Goal: Transaction & Acquisition: Purchase product/service

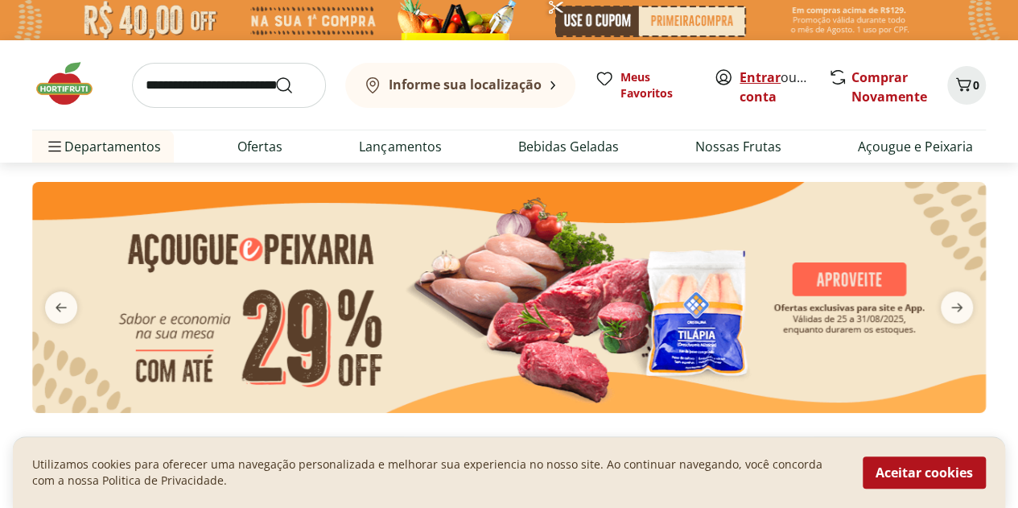
click at [750, 70] on link "Entrar" at bounding box center [759, 77] width 41 height 18
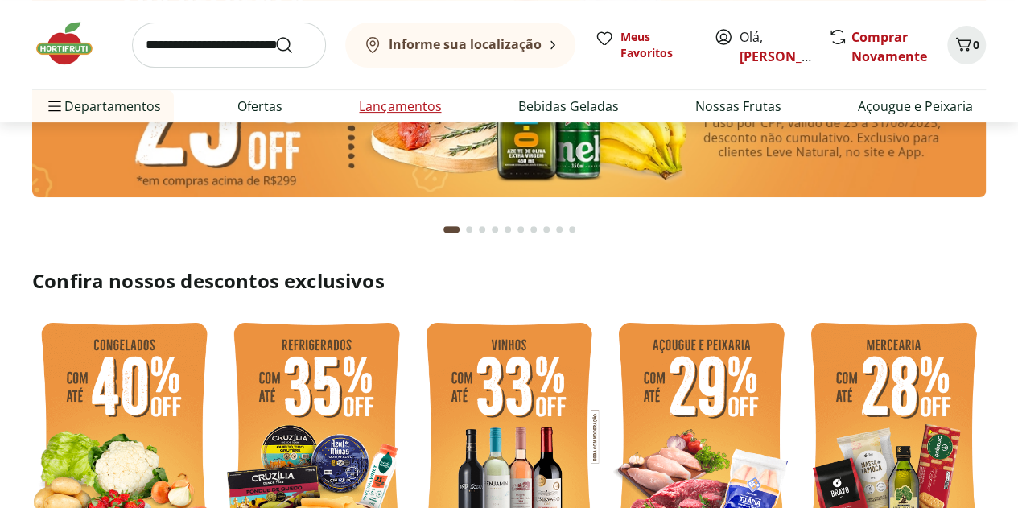
scroll to position [241, 0]
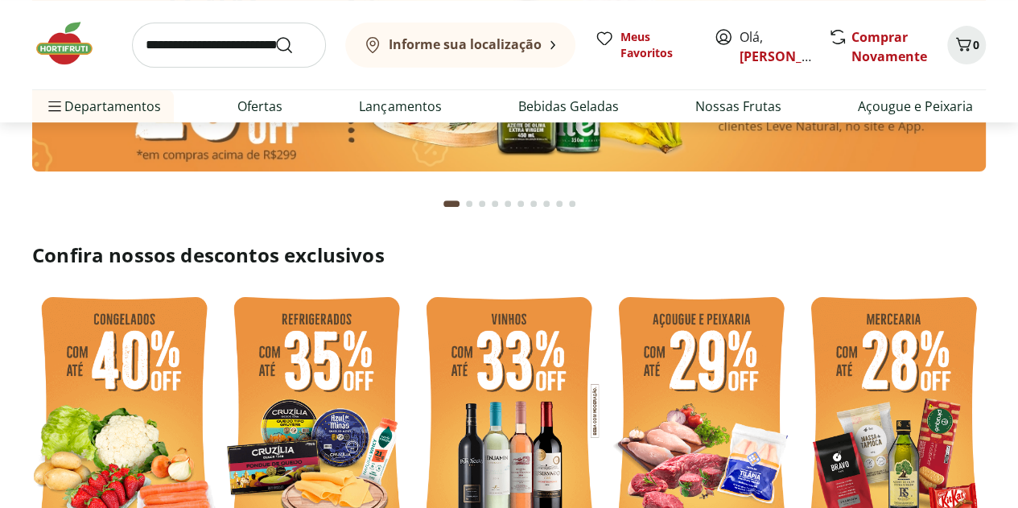
click at [232, 42] on input "search" at bounding box center [229, 45] width 194 height 45
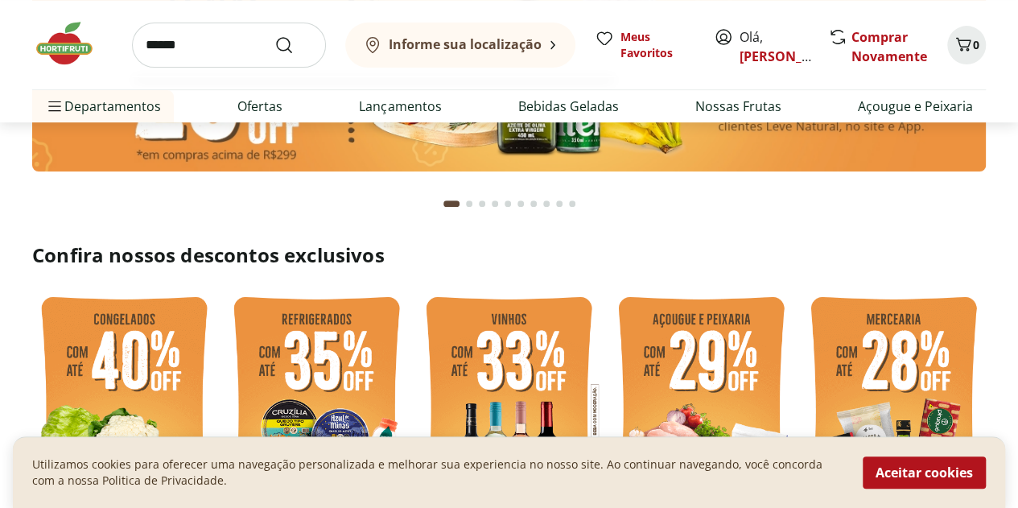
type input "*****"
click at [274, 35] on button "Submit Search" at bounding box center [293, 44] width 39 height 19
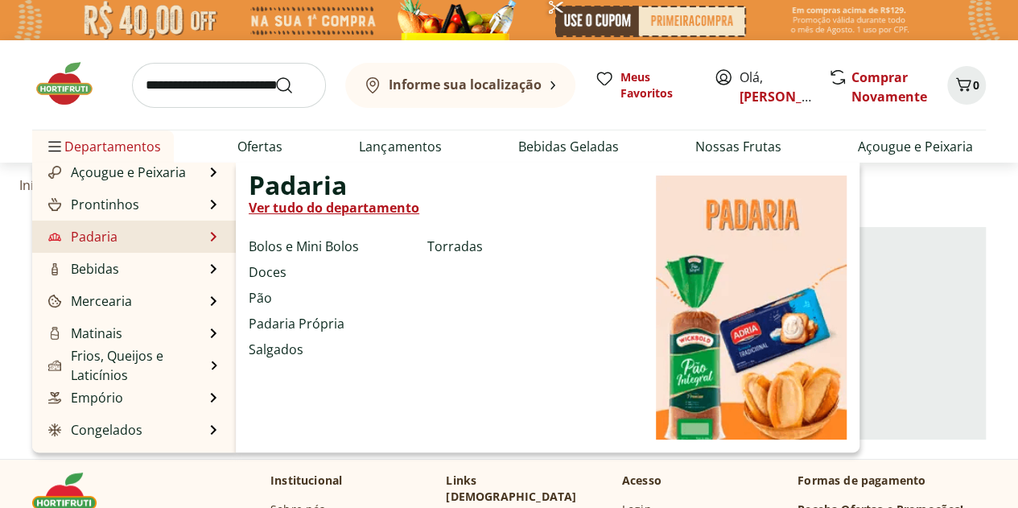
scroll to position [161, 0]
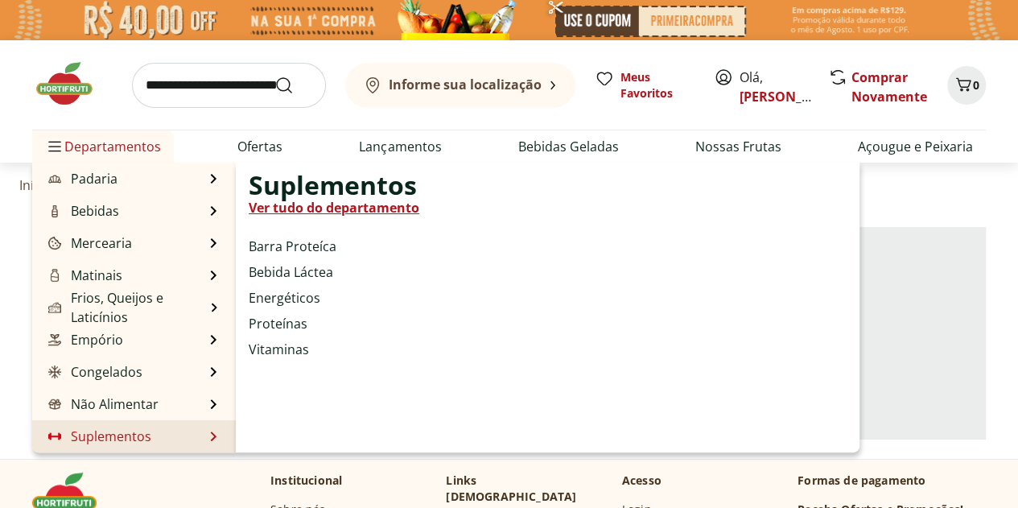
click at [182, 448] on li "Suplementos Suplementos Ver tudo do departamento Barra Proteíca Bebida Láctea E…" at bounding box center [134, 436] width 204 height 32
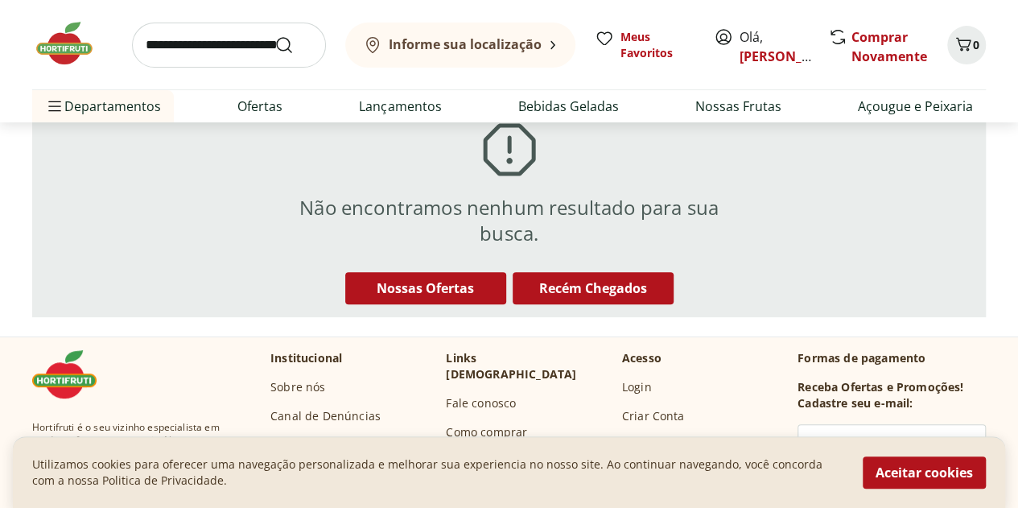
scroll to position [241, 0]
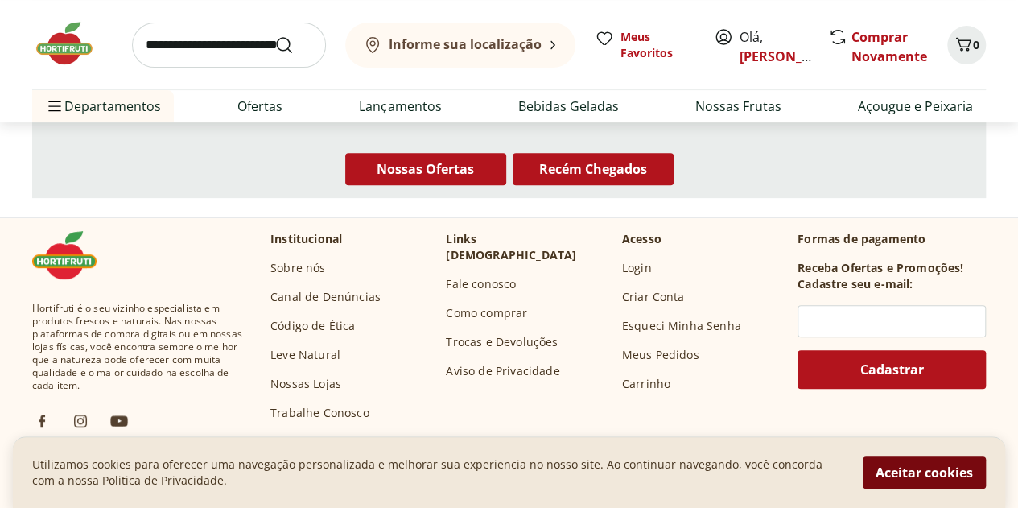
click at [928, 472] on button "Aceitar cookies" at bounding box center [923, 472] width 123 height 32
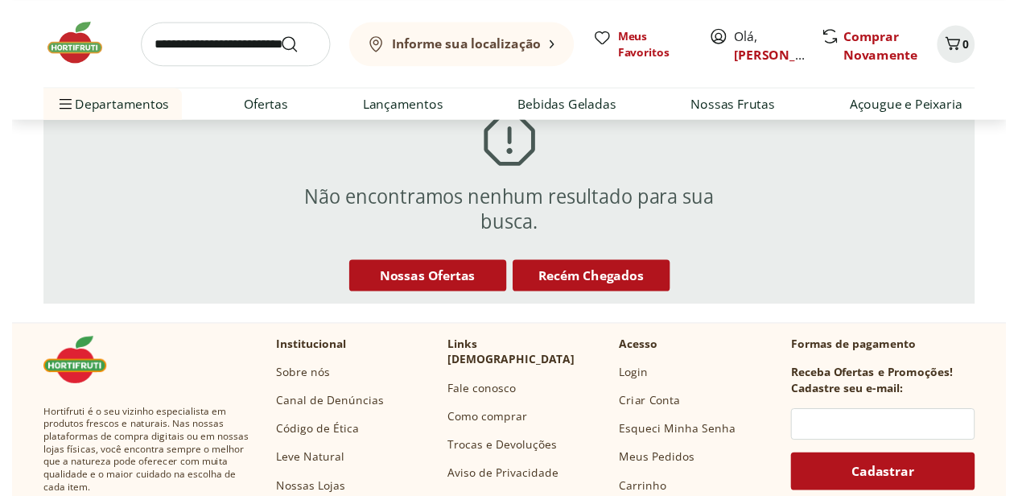
scroll to position [0, 0]
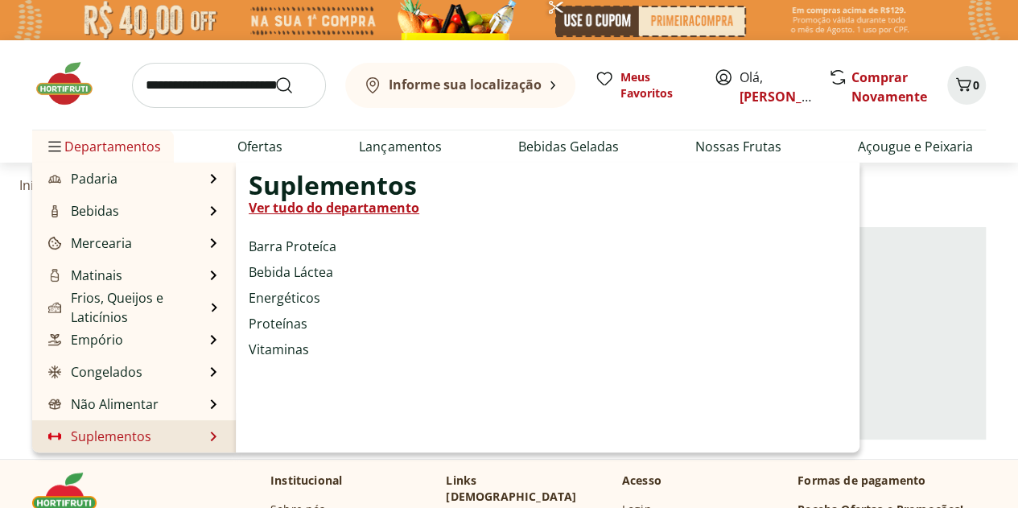
click at [79, 437] on link "Suplementos" at bounding box center [98, 435] width 106 height 19
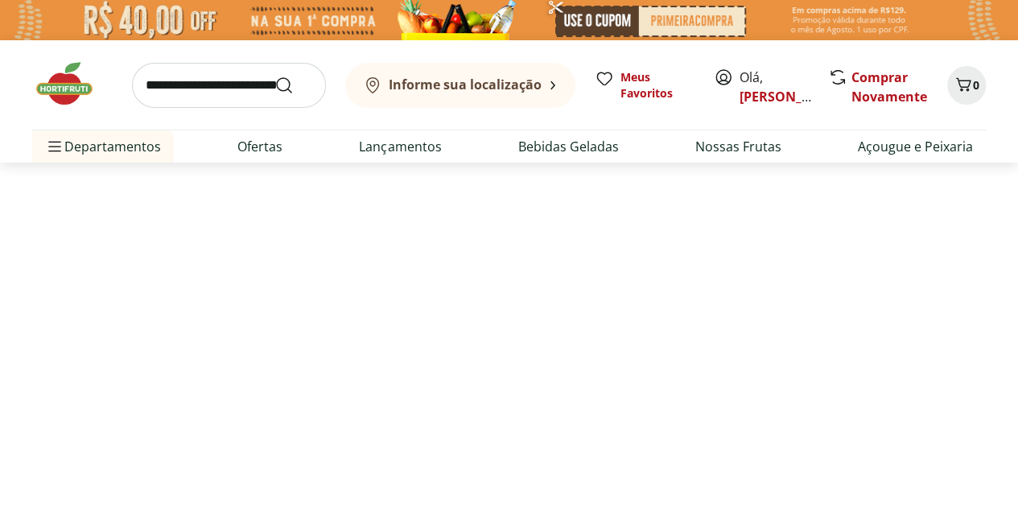
select select "**********"
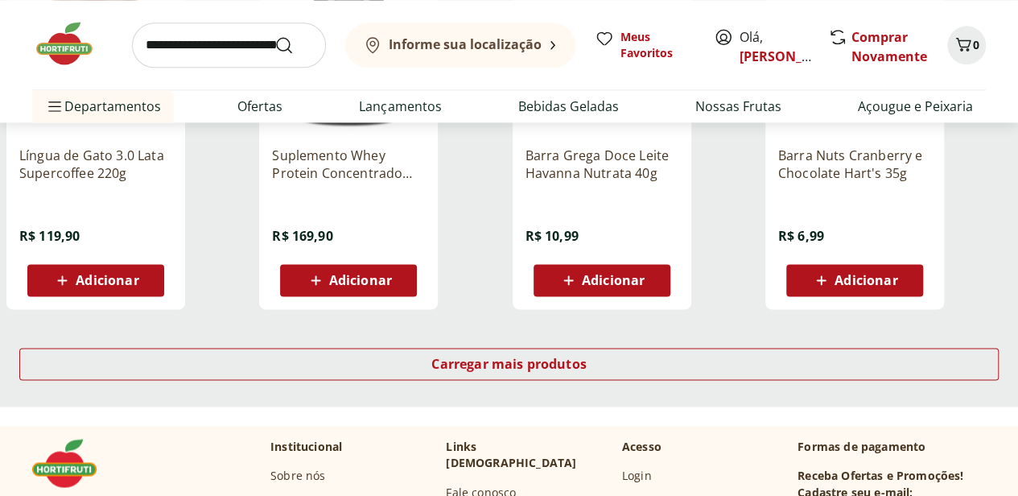
scroll to position [1126, 0]
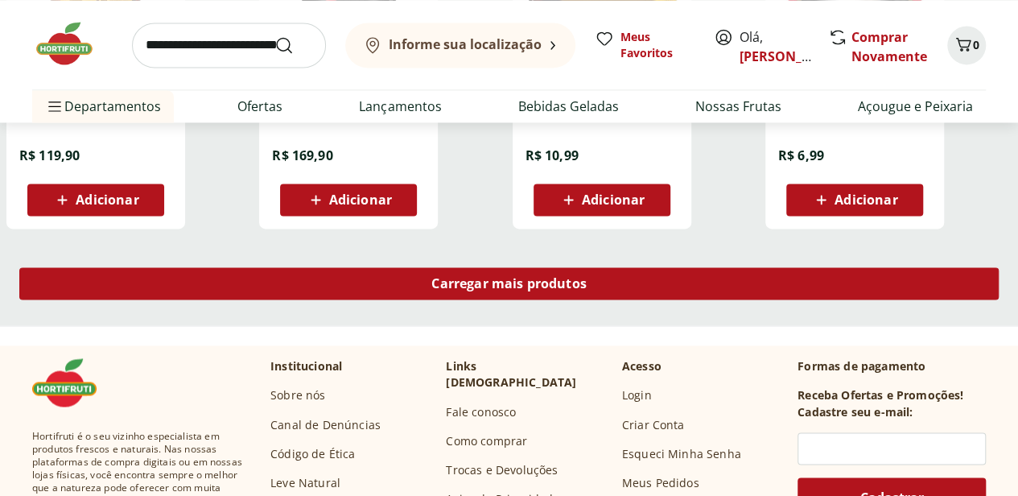
click at [586, 277] on span "Carregar mais produtos" at bounding box center [508, 283] width 155 height 13
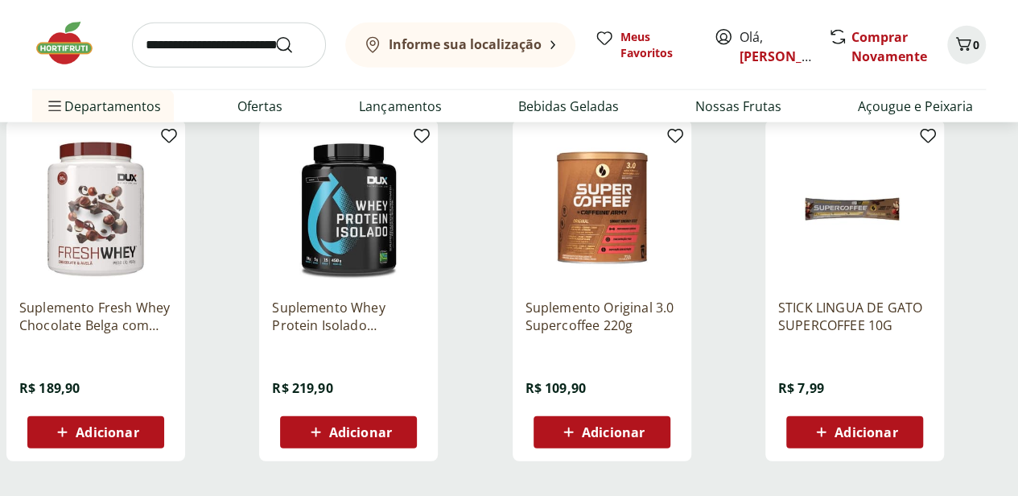
scroll to position [2092, 0]
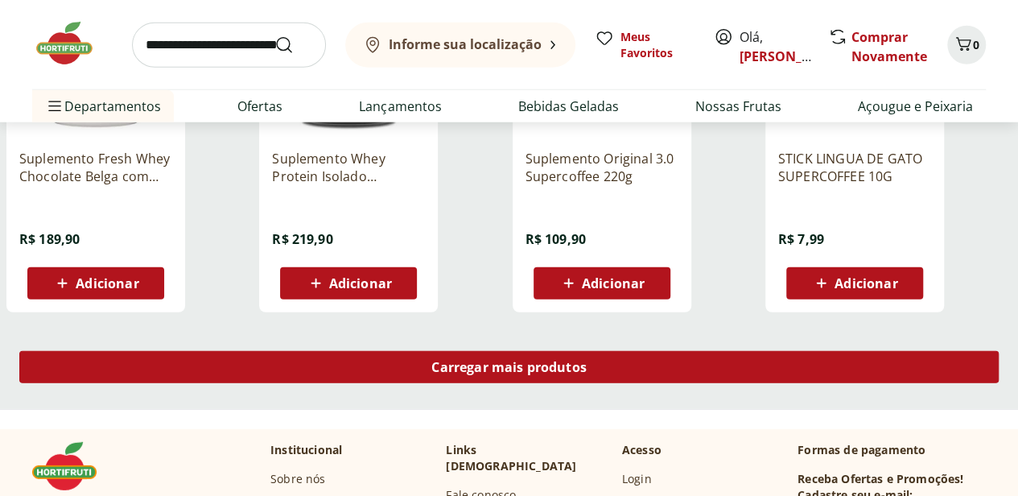
click at [586, 360] on span "Carregar mais produtos" at bounding box center [508, 366] width 155 height 13
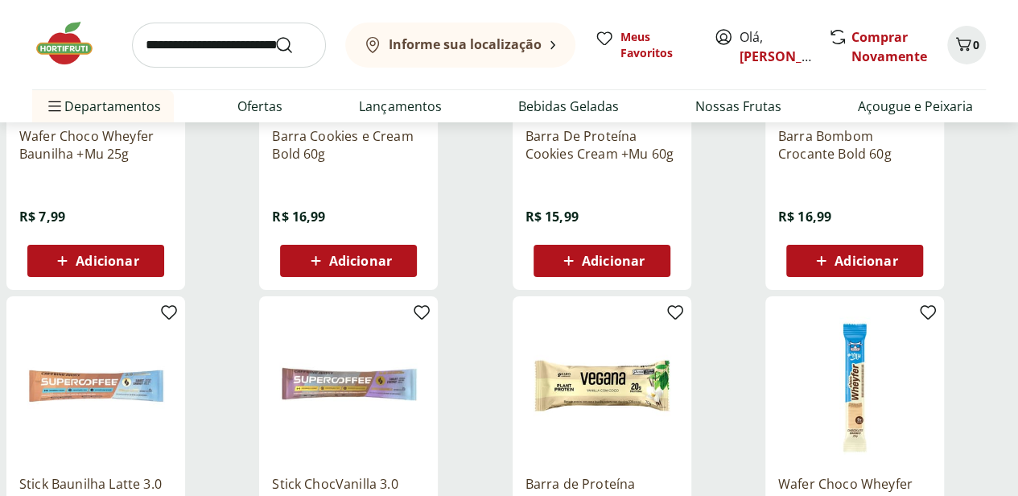
scroll to position [3057, 0]
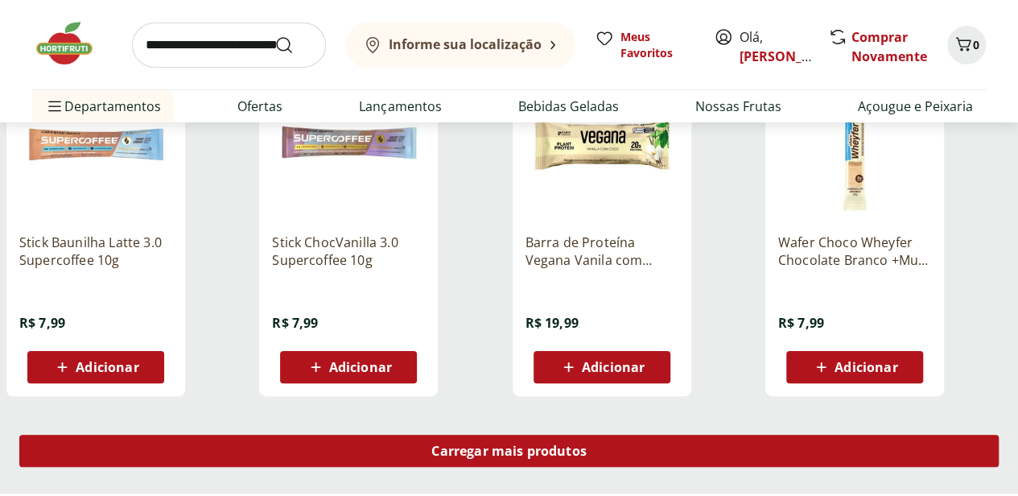
click at [586, 444] on span "Carregar mais produtos" at bounding box center [508, 450] width 155 height 13
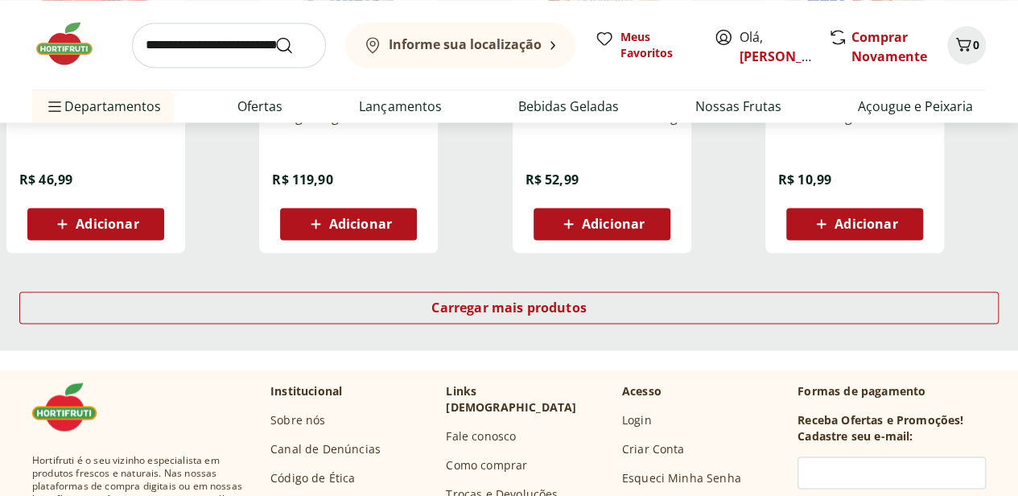
scroll to position [4264, 0]
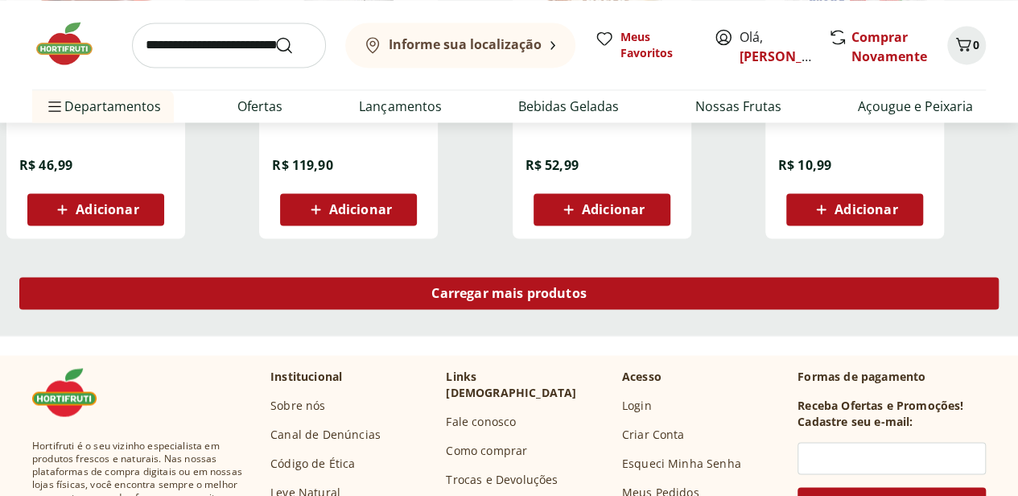
click at [684, 277] on div "Carregar mais produtos" at bounding box center [508, 293] width 979 height 32
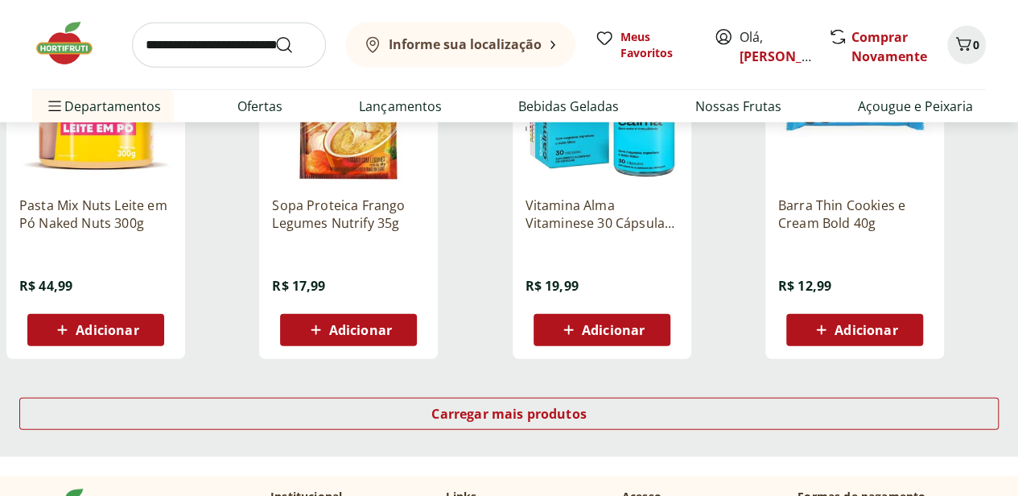
scroll to position [5229, 0]
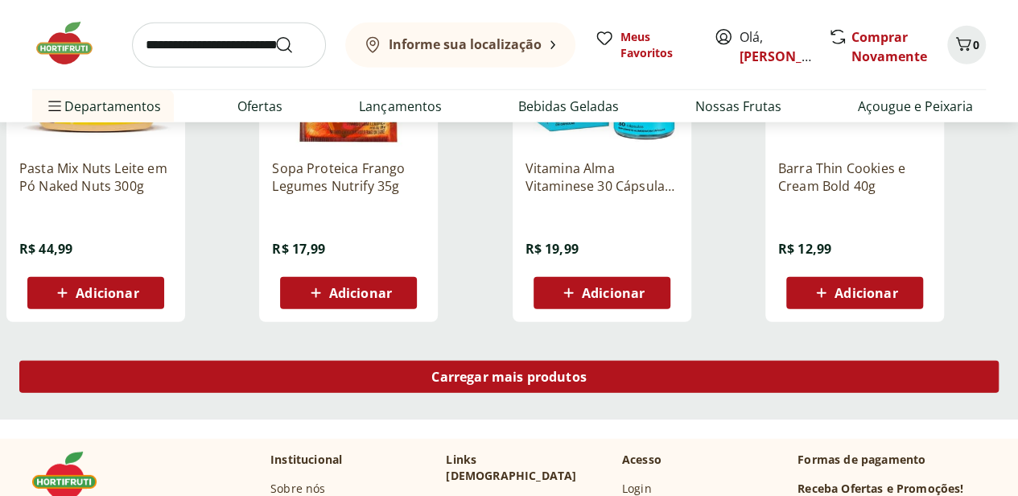
click at [586, 370] on span "Carregar mais produtos" at bounding box center [508, 376] width 155 height 13
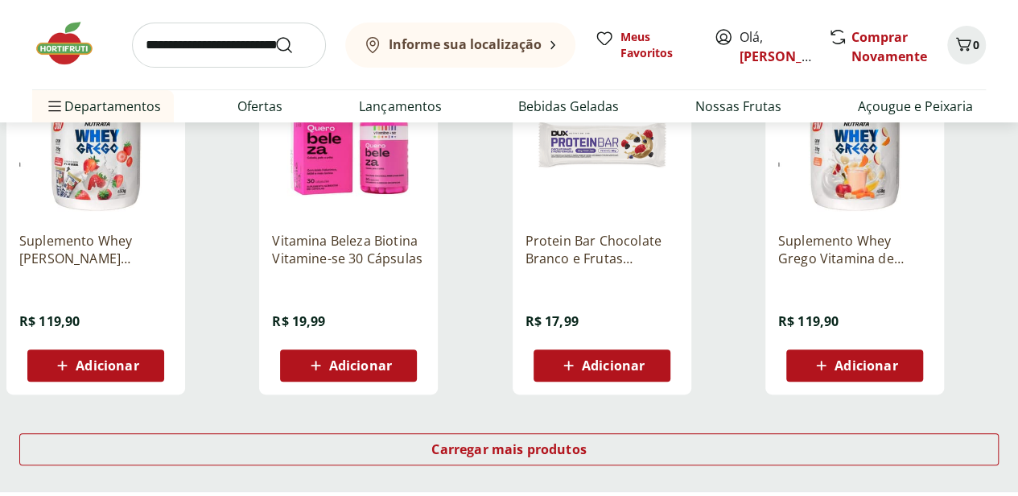
scroll to position [6275, 0]
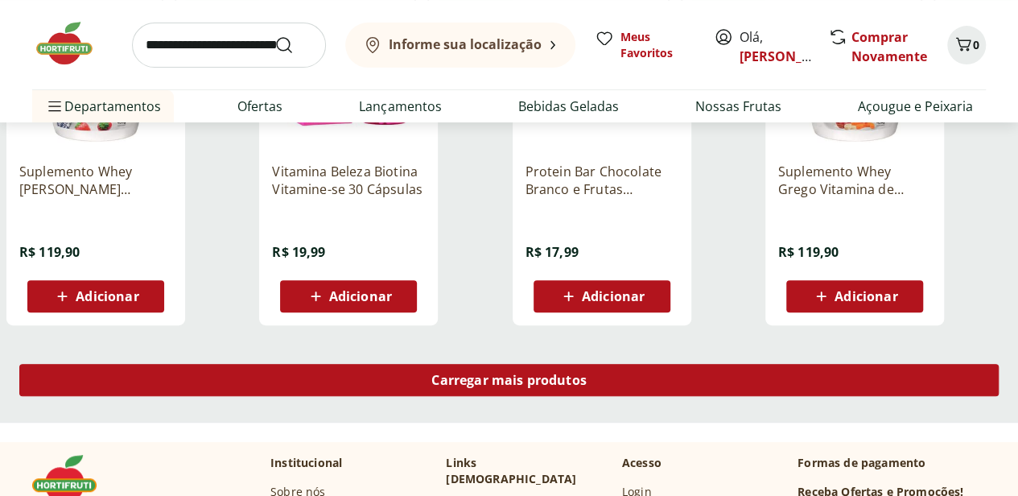
click at [640, 364] on div "Carregar mais produtos" at bounding box center [508, 380] width 979 height 32
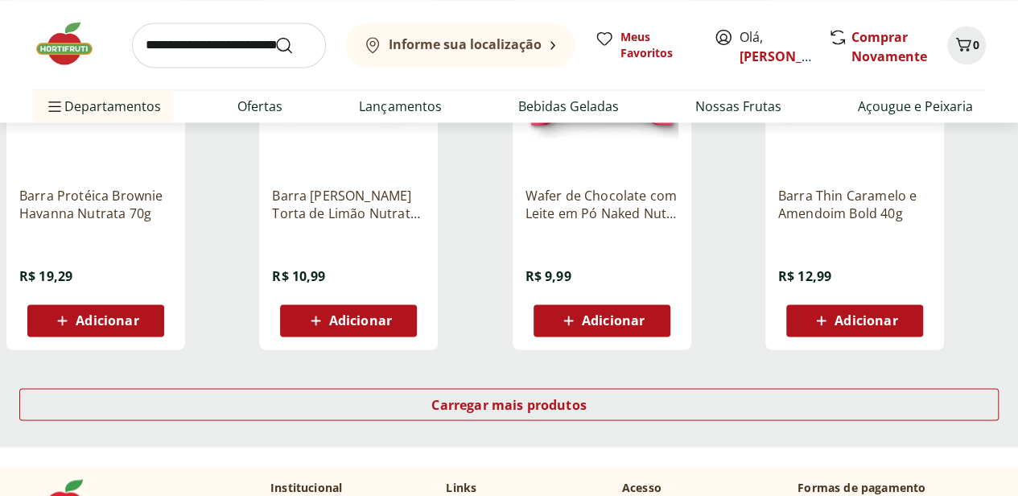
scroll to position [7401, 0]
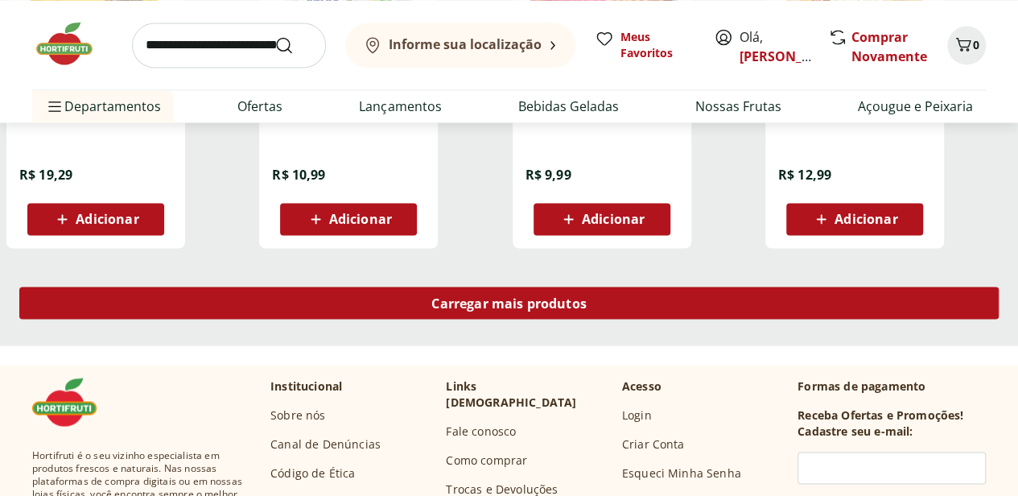
click at [657, 286] on link "Carregar mais produtos" at bounding box center [508, 305] width 979 height 39
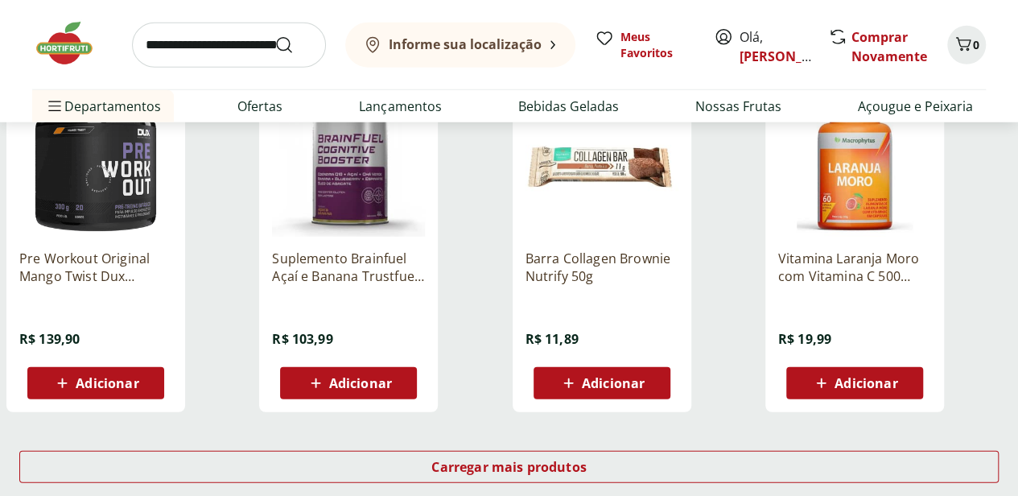
scroll to position [8447, 0]
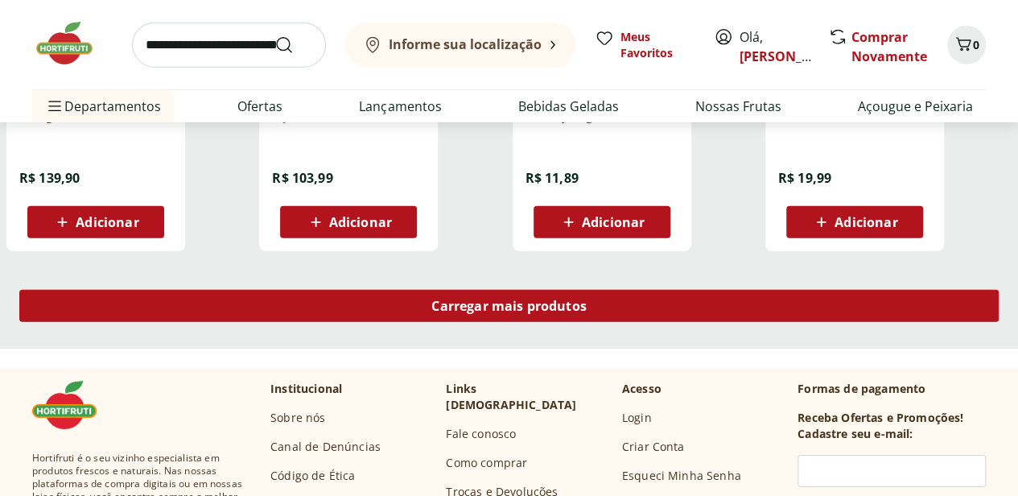
click at [682, 290] on div "Carregar mais produtos" at bounding box center [508, 306] width 979 height 32
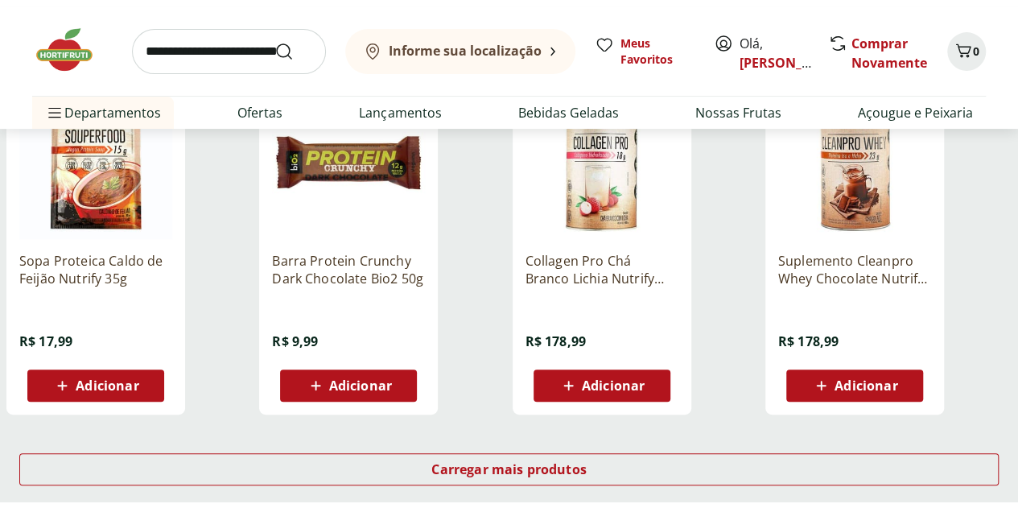
scroll to position [9493, 0]
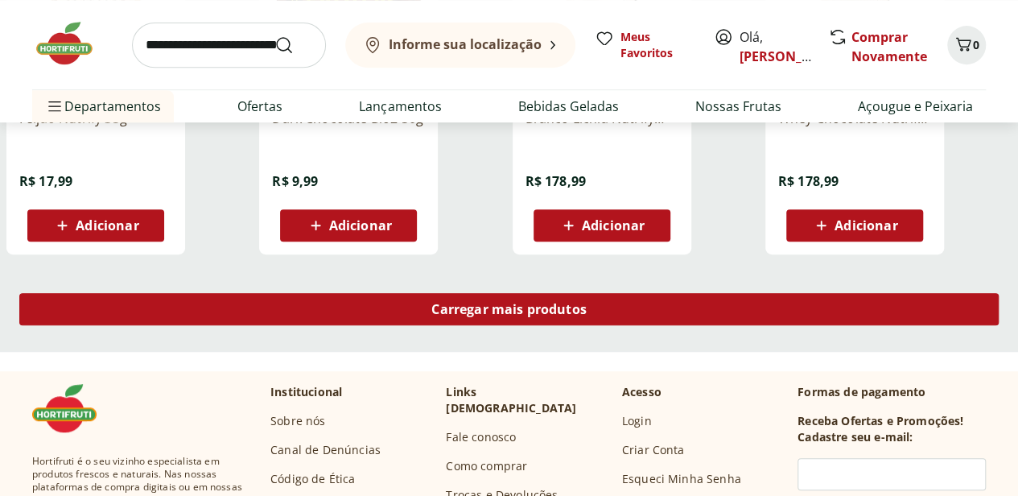
click at [586, 302] on span "Carregar mais produtos" at bounding box center [508, 308] width 155 height 13
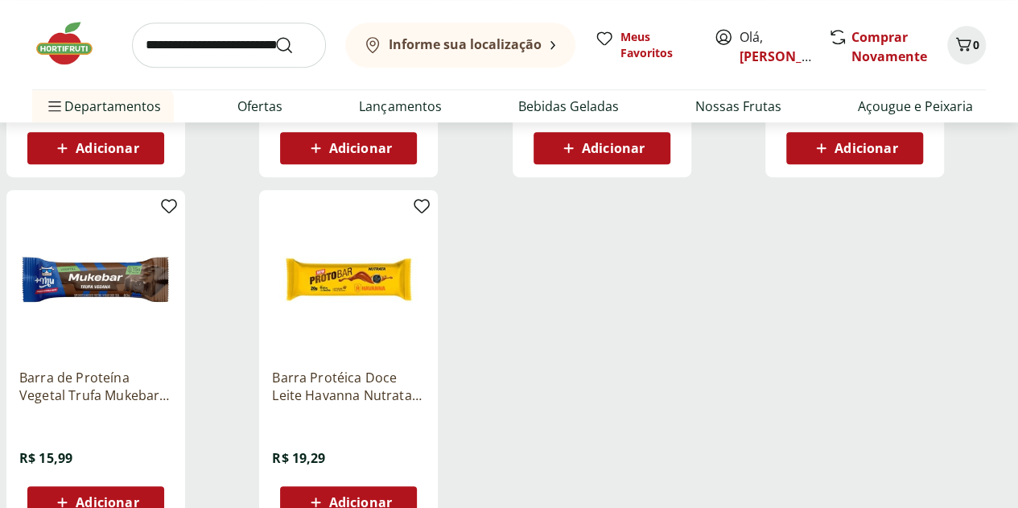
scroll to position [9654, 0]
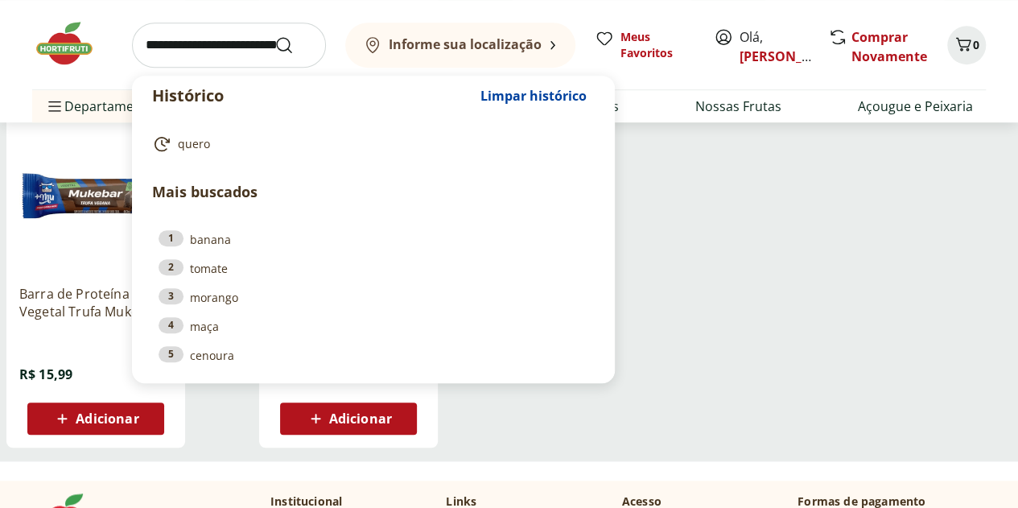
click at [204, 38] on input "search" at bounding box center [229, 45] width 194 height 45
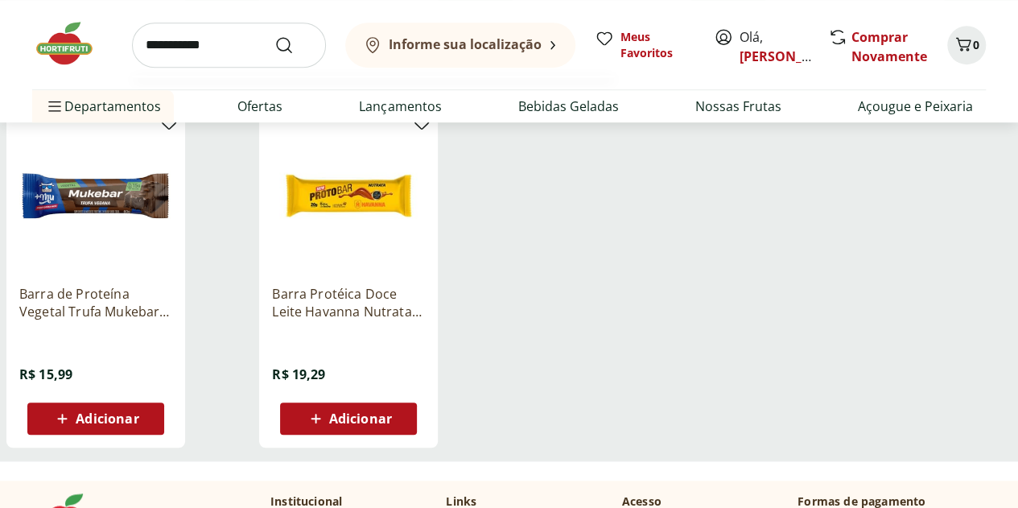
type input "**********"
click at [274, 35] on button "Submit Search" at bounding box center [293, 44] width 39 height 19
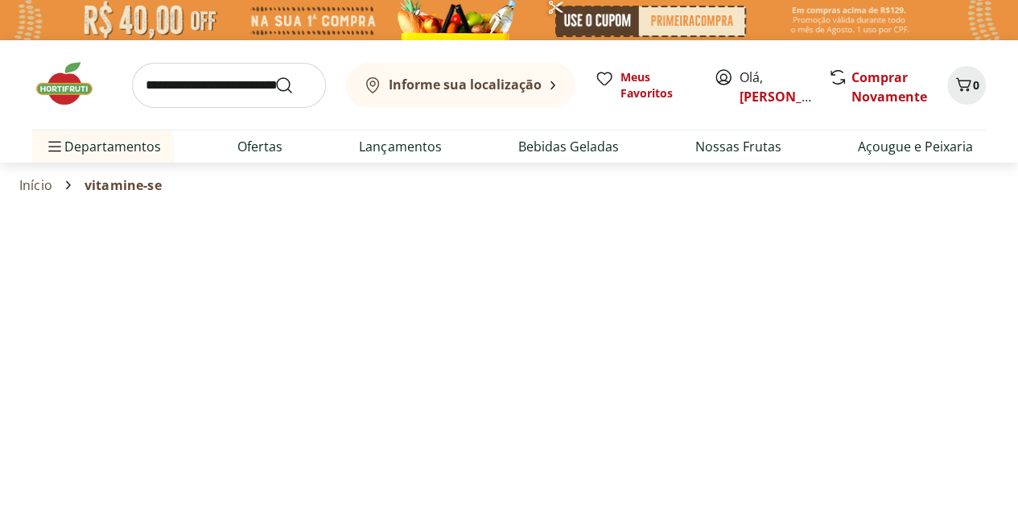
select select "**********"
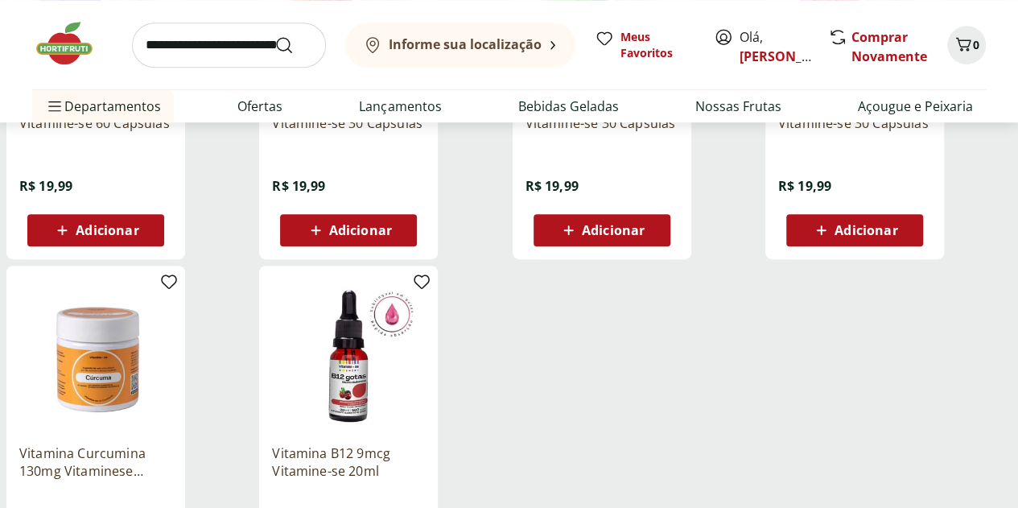
scroll to position [483, 0]
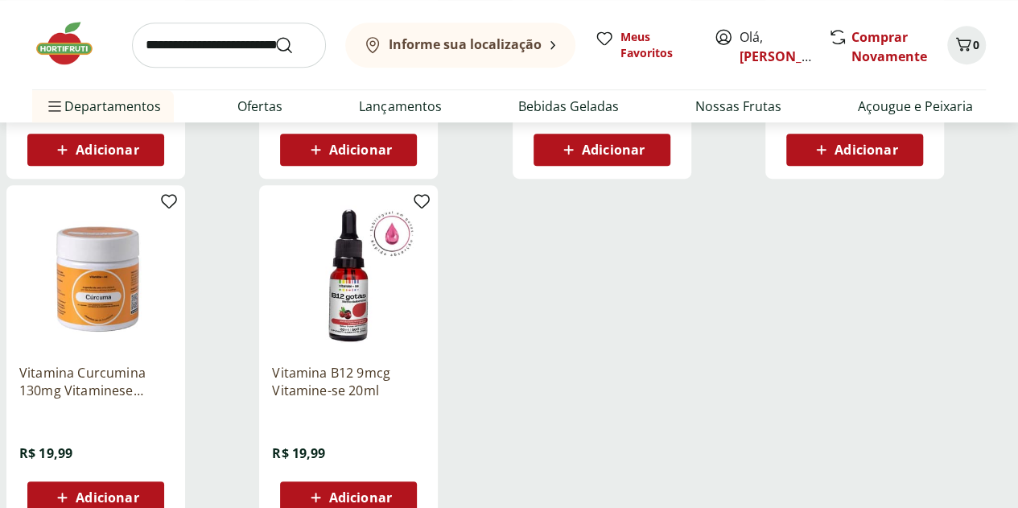
click at [175, 49] on input "search" at bounding box center [229, 45] width 194 height 45
type input "*******"
click at [274, 35] on button "Submit Search" at bounding box center [293, 44] width 39 height 19
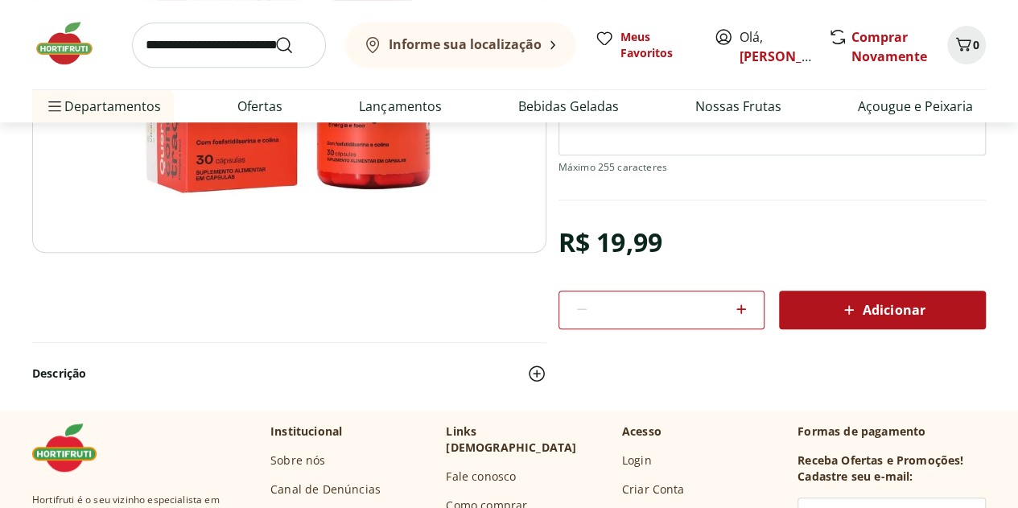
scroll to position [402, 0]
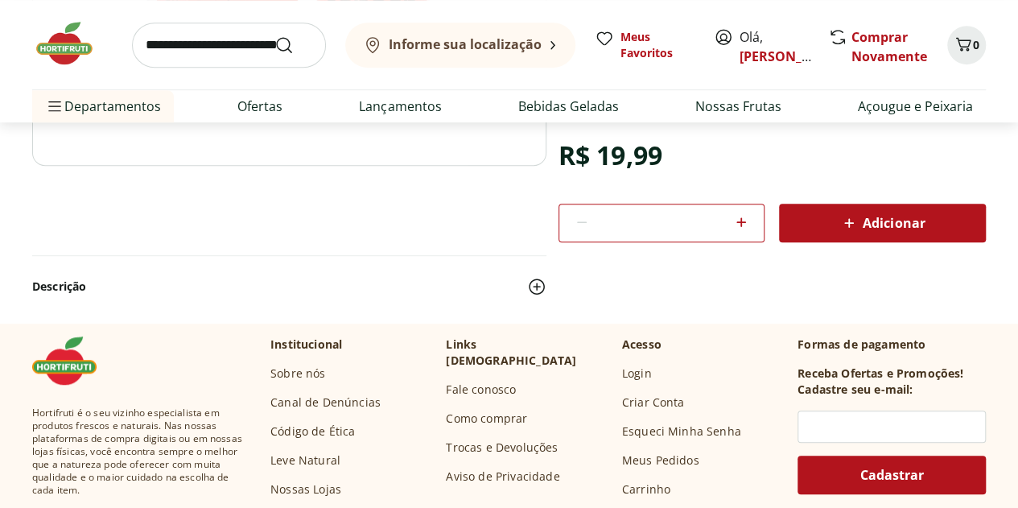
click at [970, 251] on section "Vitamina Concentração Vitamine-se 30 Cápsulas SKU: 161138 Produto com poucas un…" at bounding box center [508, 63] width 953 height 517
click at [935, 218] on div "Adicionar" at bounding box center [882, 222] width 181 height 29
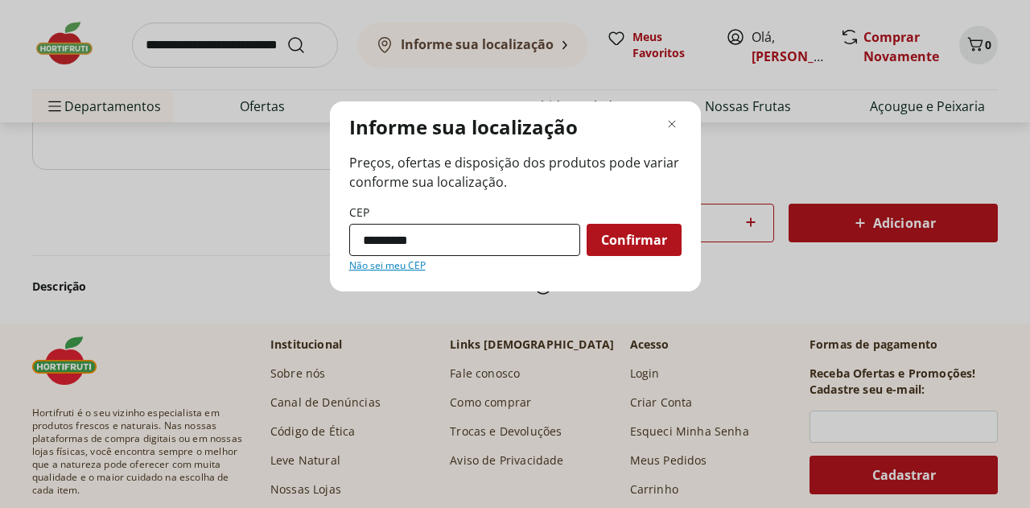
type input "*********"
click at [586, 224] on button "Confirmar" at bounding box center [633, 240] width 95 height 32
click at [642, 233] on span "Confirmar" at bounding box center [634, 239] width 66 height 13
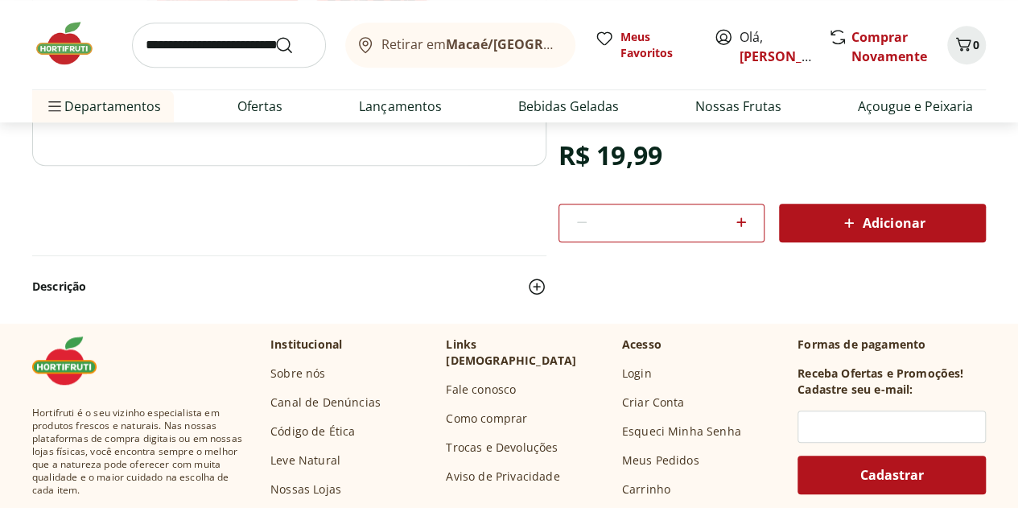
scroll to position [322, 0]
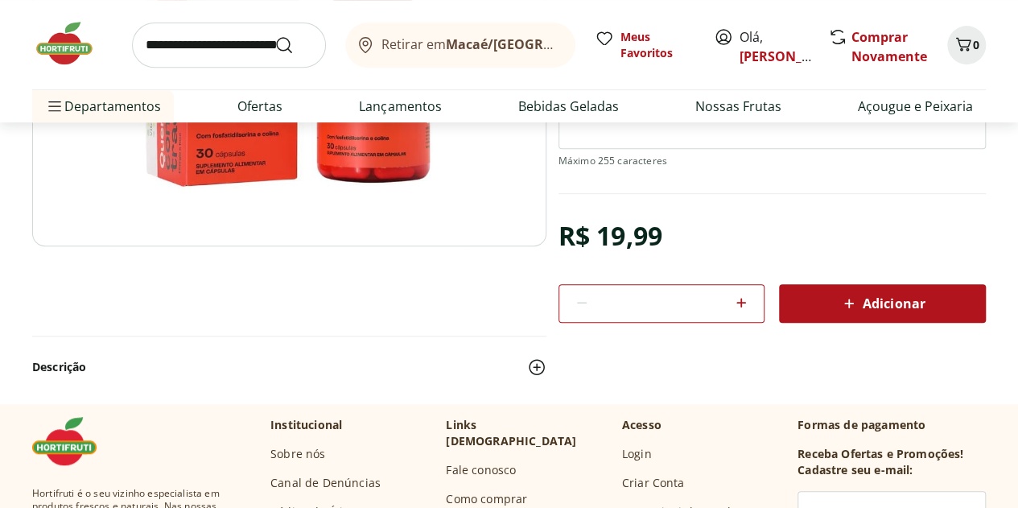
click at [900, 303] on span "Adicionar" at bounding box center [881, 303] width 85 height 19
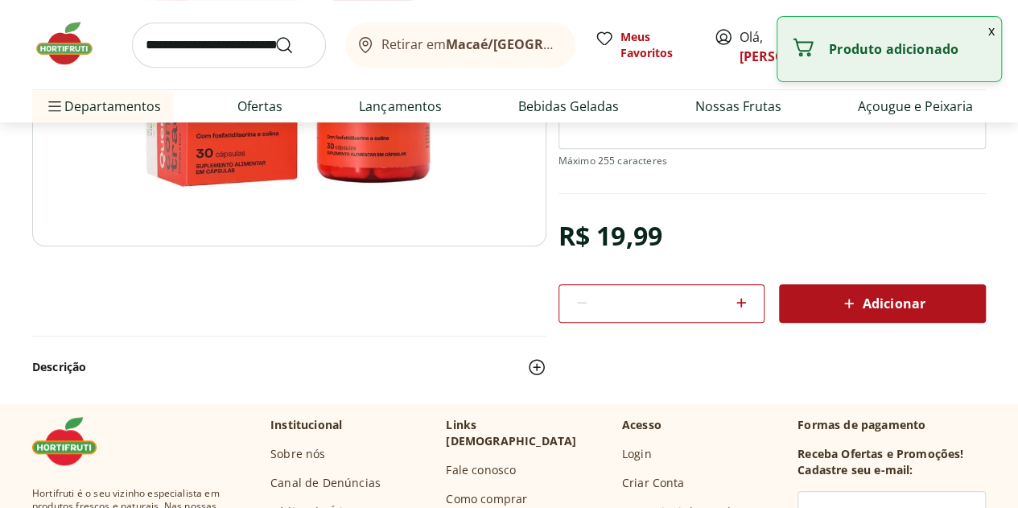
click at [996, 28] on button "x" at bounding box center [990, 30] width 19 height 27
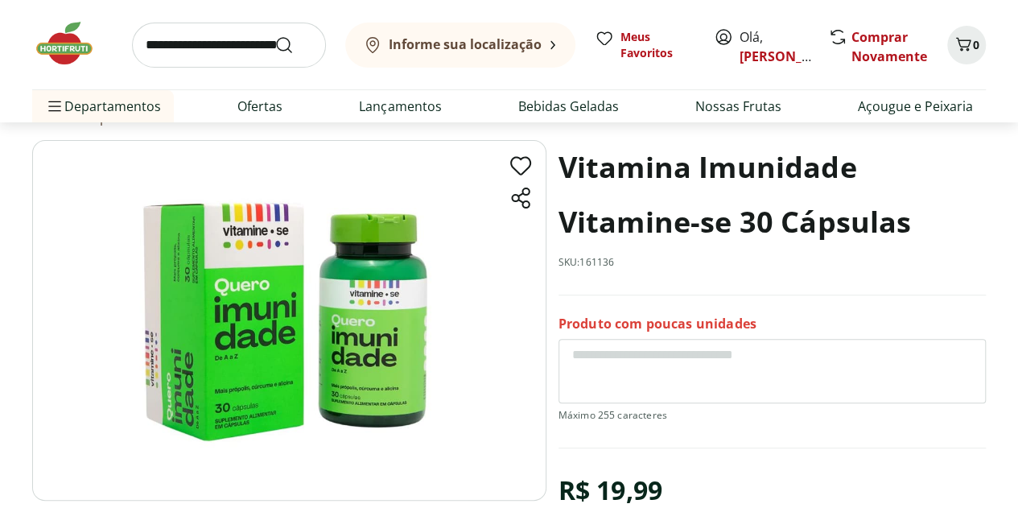
scroll to position [80, 0]
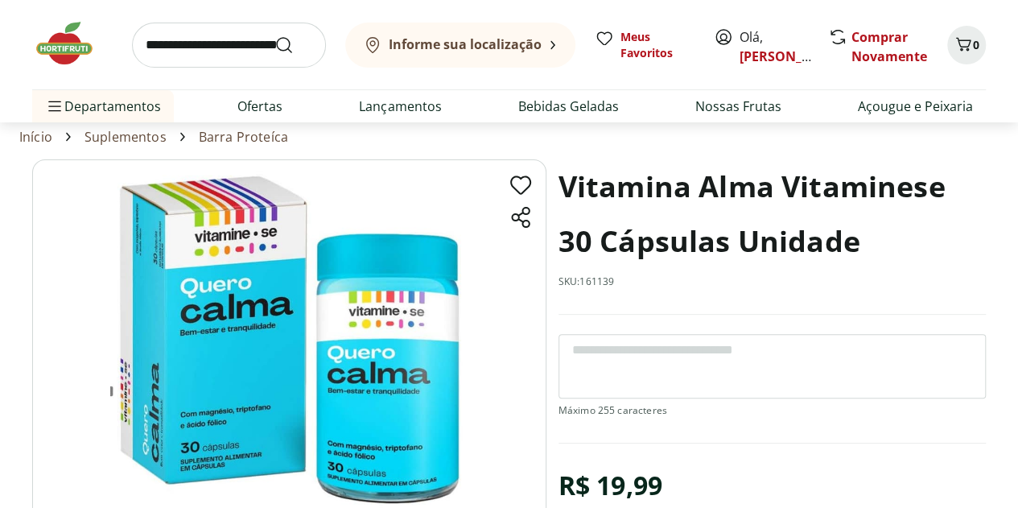
scroll to position [80, 0]
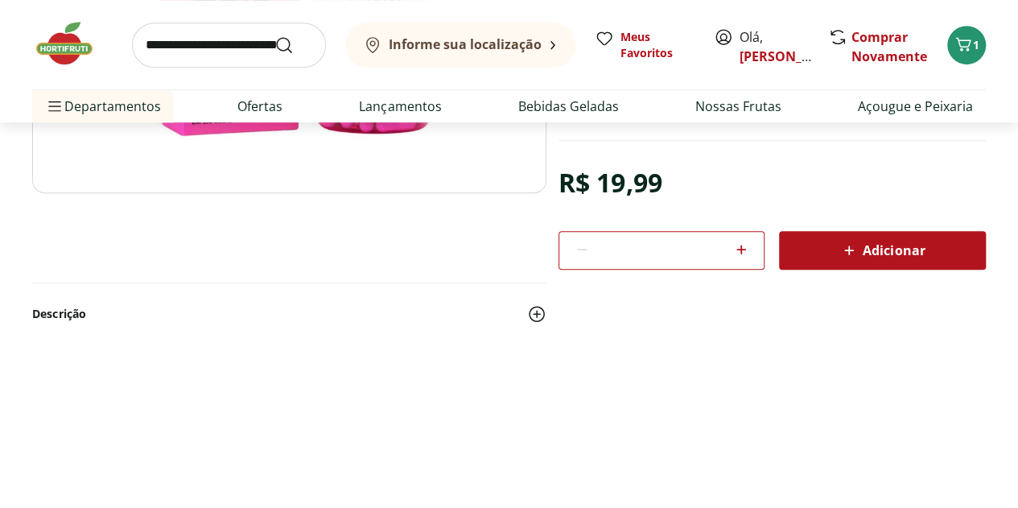
scroll to position [402, 0]
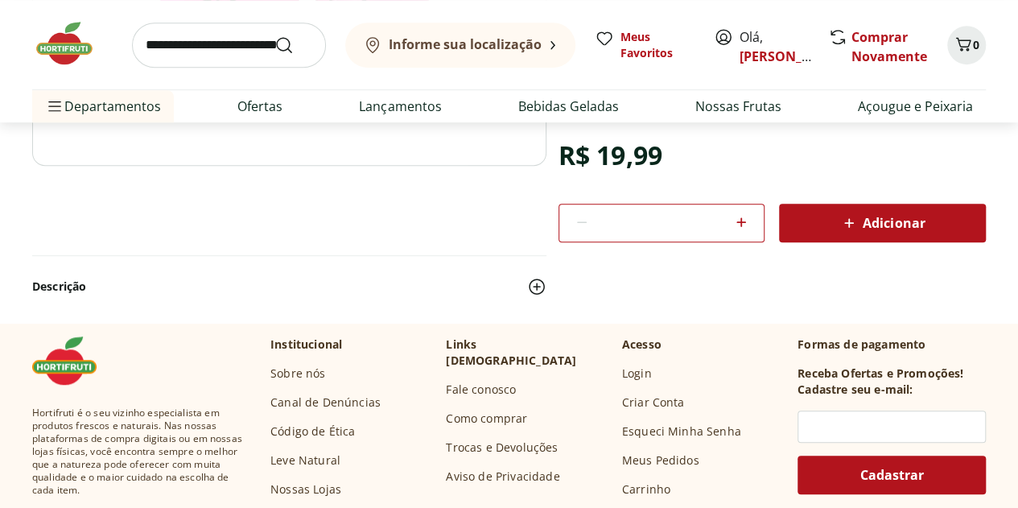
click at [942, 215] on div "Adicionar" at bounding box center [882, 222] width 181 height 29
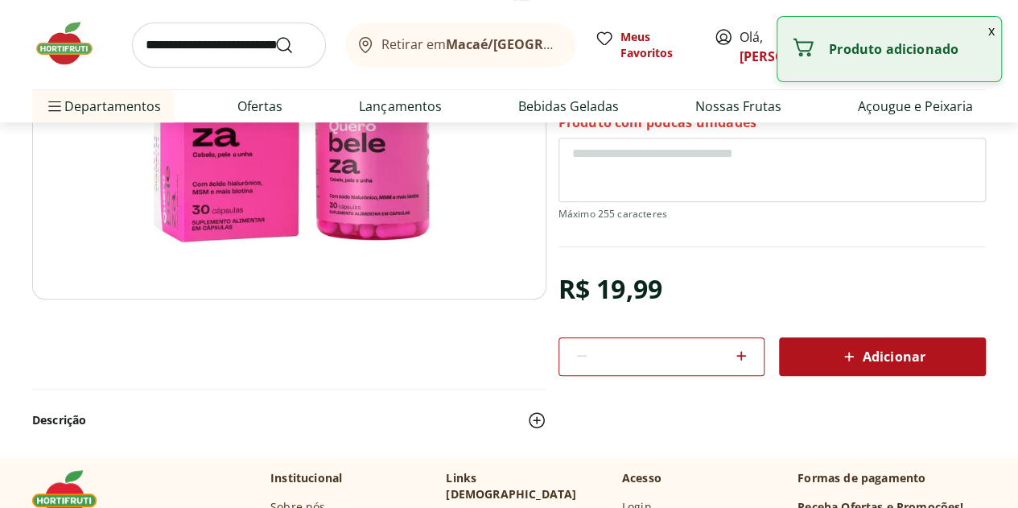
scroll to position [161, 0]
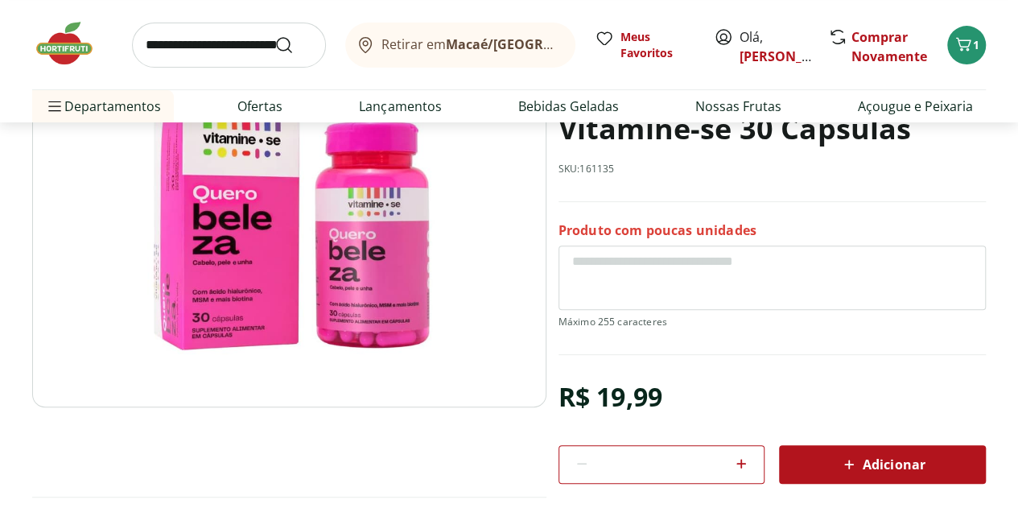
click at [80, 44] on img at bounding box center [72, 43] width 80 height 48
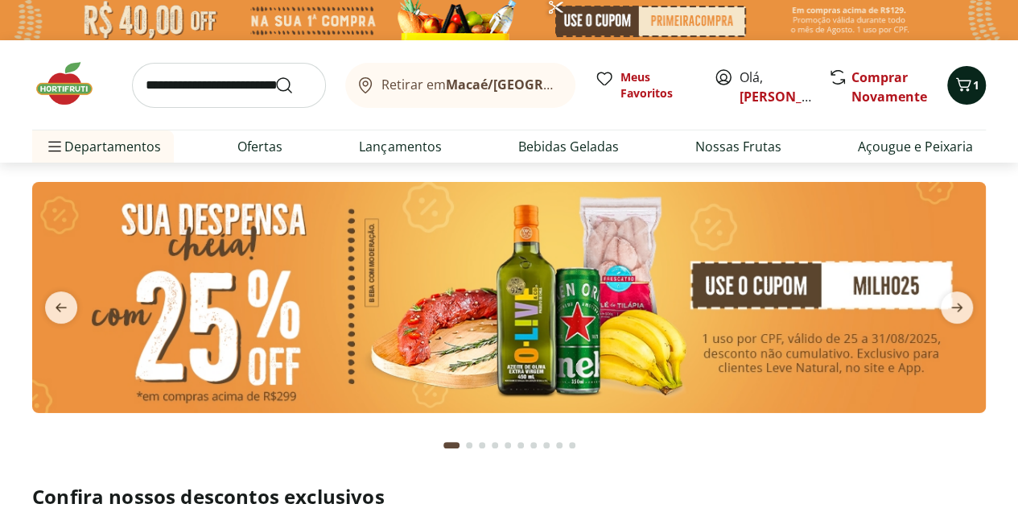
click at [965, 76] on icon "Carrinho" at bounding box center [962, 84] width 19 height 19
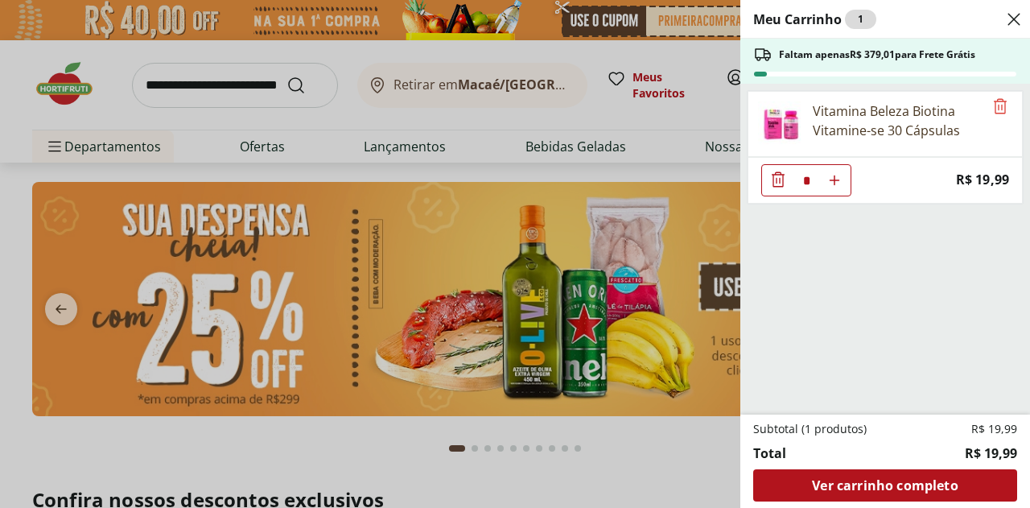
click at [887, 269] on ul "Vitamina Beleza Biotina Vitamine-se 30 Cápsulas * Price: R$ 19,99" at bounding box center [883, 249] width 286 height 331
click at [529, 224] on div "Meu Carrinho 1 Faltam apenas R$ 379,01 para Frete Grátis Vitamina Beleza Biotin…" at bounding box center [515, 254] width 1030 height 508
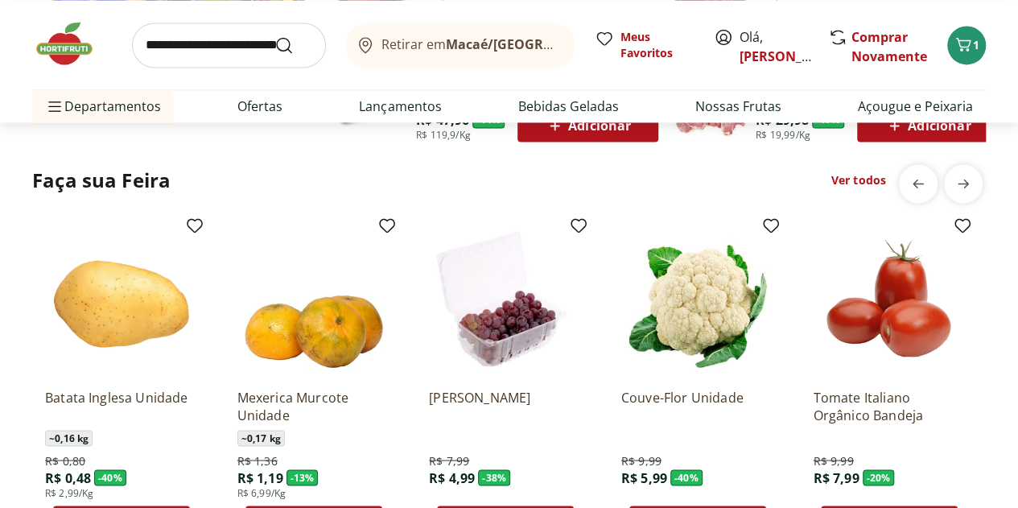
scroll to position [1046, 0]
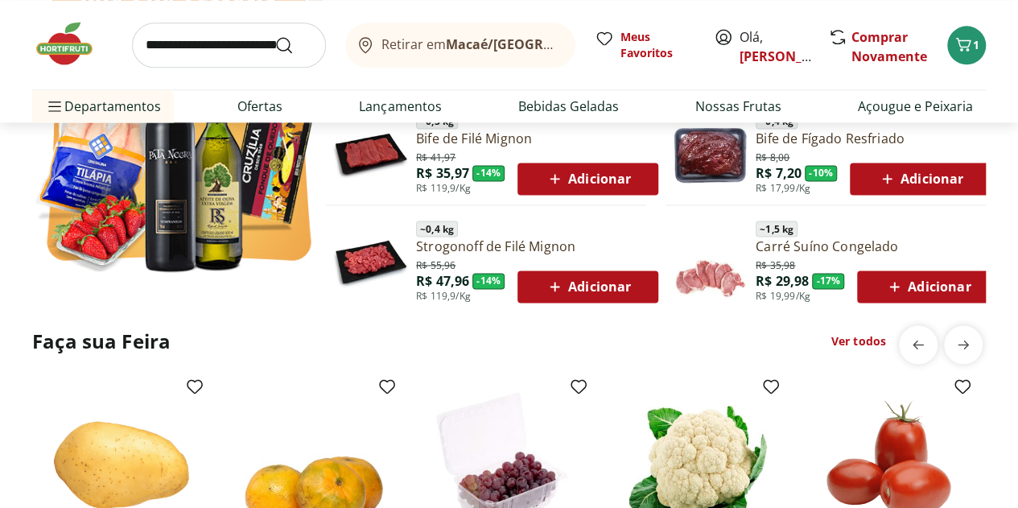
click at [220, 24] on input "search" at bounding box center [229, 45] width 194 height 45
type input "**********"
click at [274, 35] on button "Submit Search" at bounding box center [293, 44] width 39 height 19
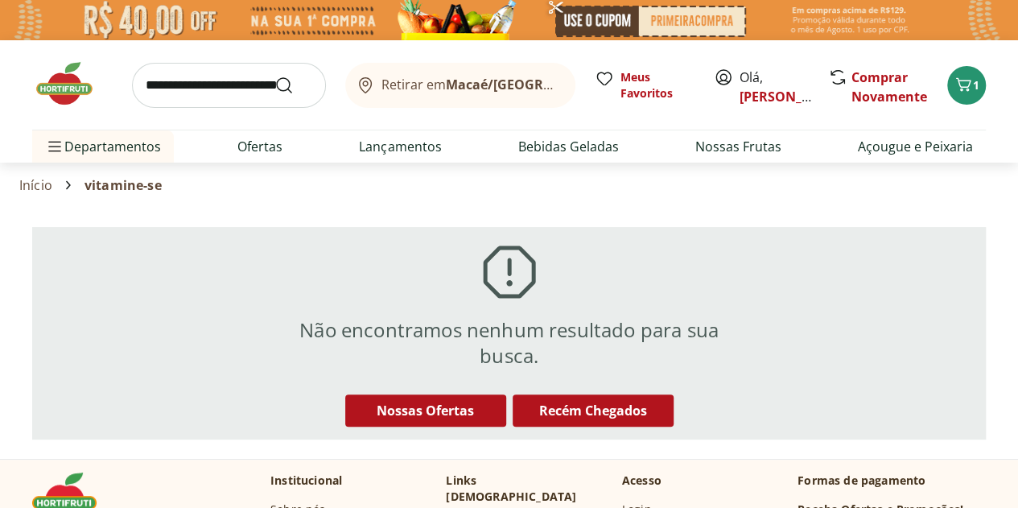
click at [179, 81] on input "search" at bounding box center [229, 85] width 194 height 45
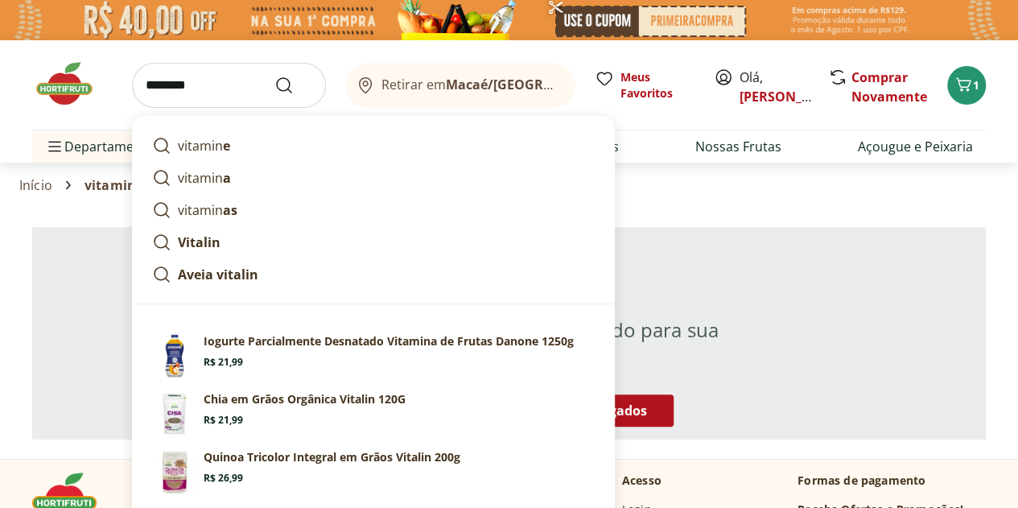
type input "********"
click at [274, 76] on button "Submit Search" at bounding box center [293, 85] width 39 height 19
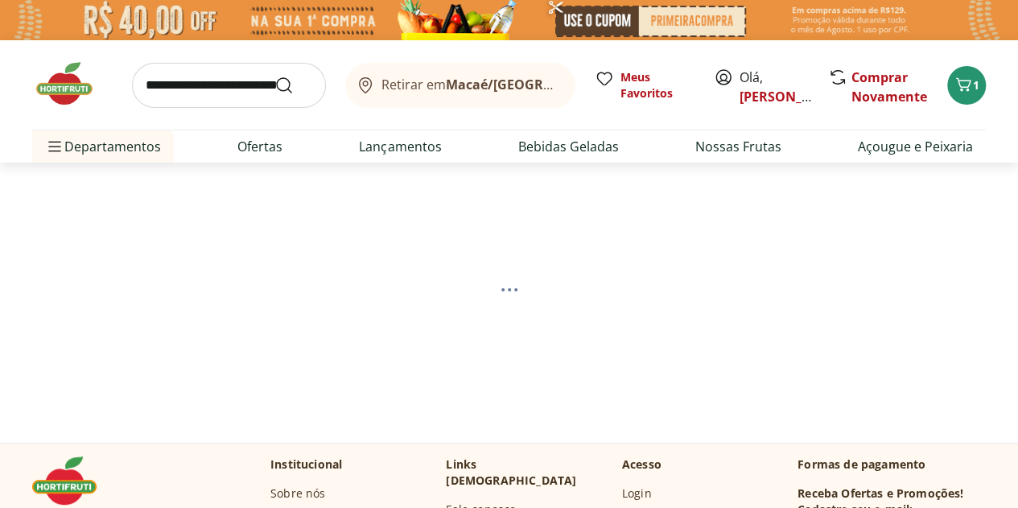
select select "**********"
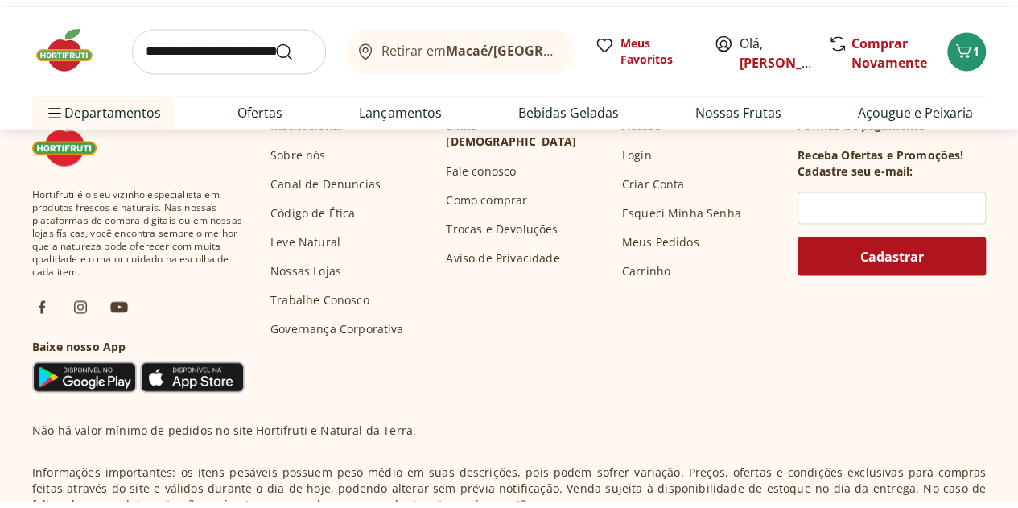
scroll to position [1207, 0]
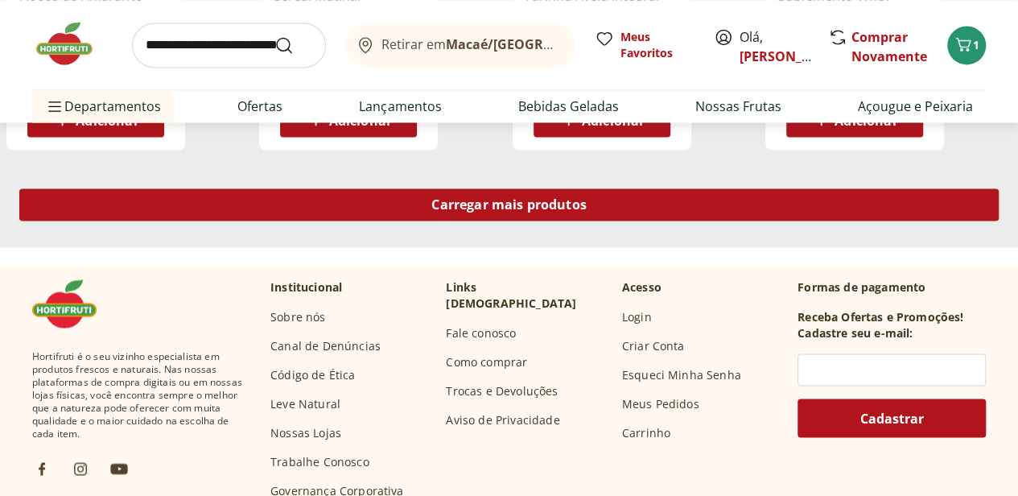
click at [586, 207] on span "Carregar mais produtos" at bounding box center [508, 204] width 155 height 13
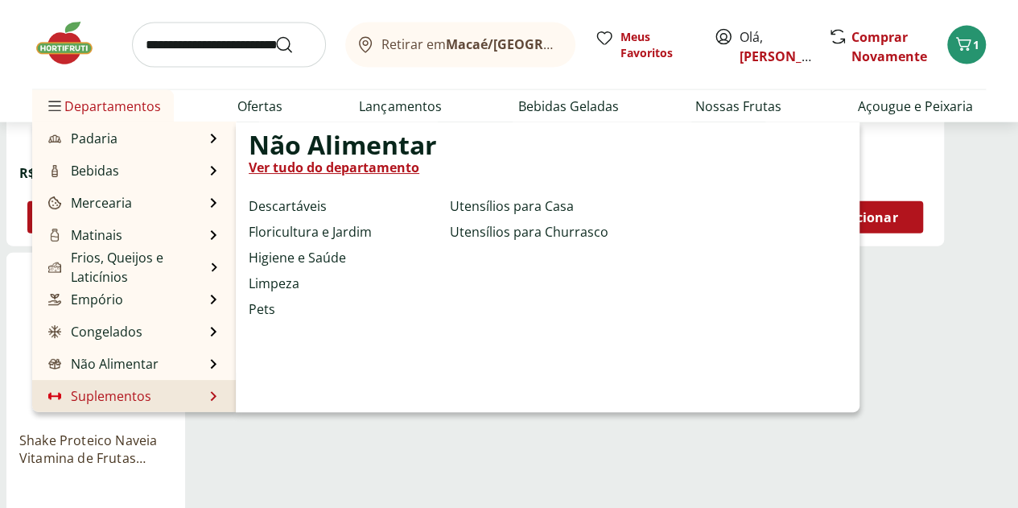
scroll to position [2011, 0]
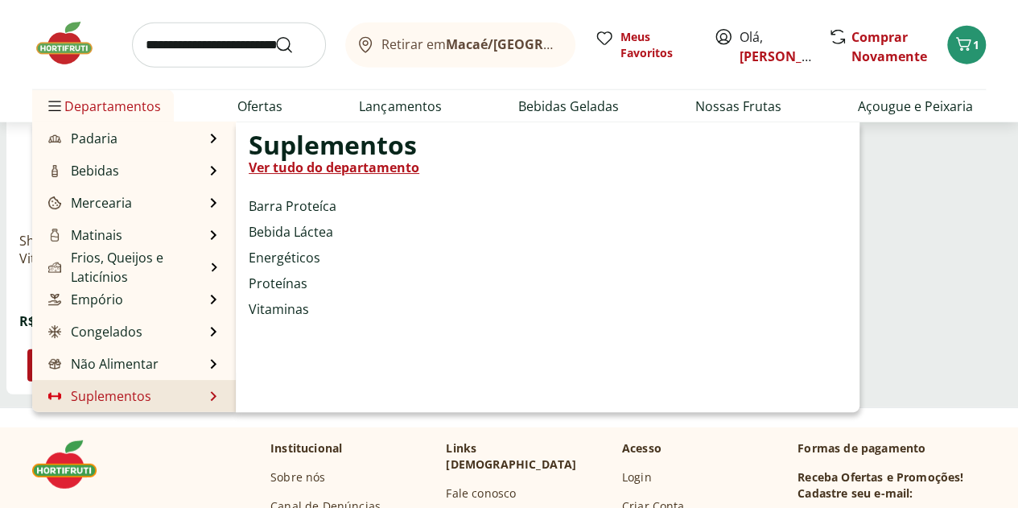
click at [94, 392] on link "Suplementos" at bounding box center [98, 395] width 106 height 19
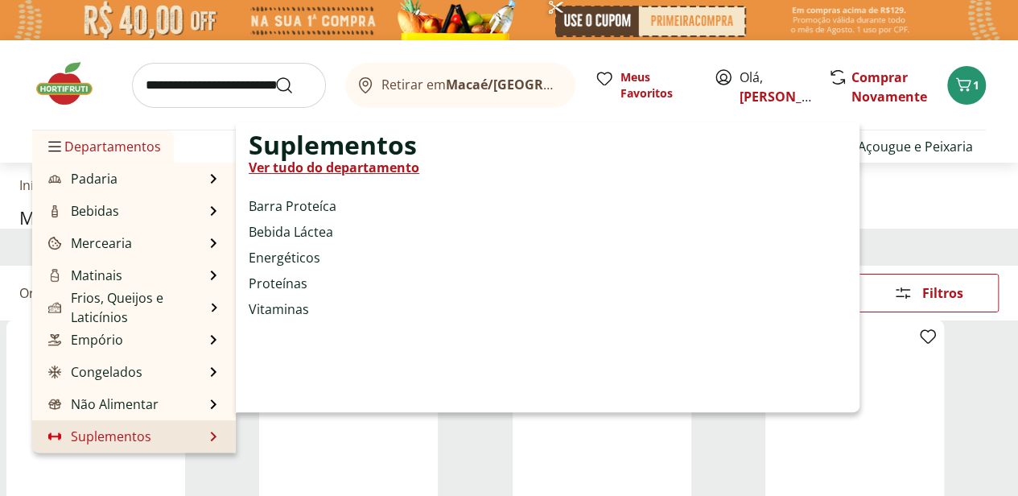
select select "**********"
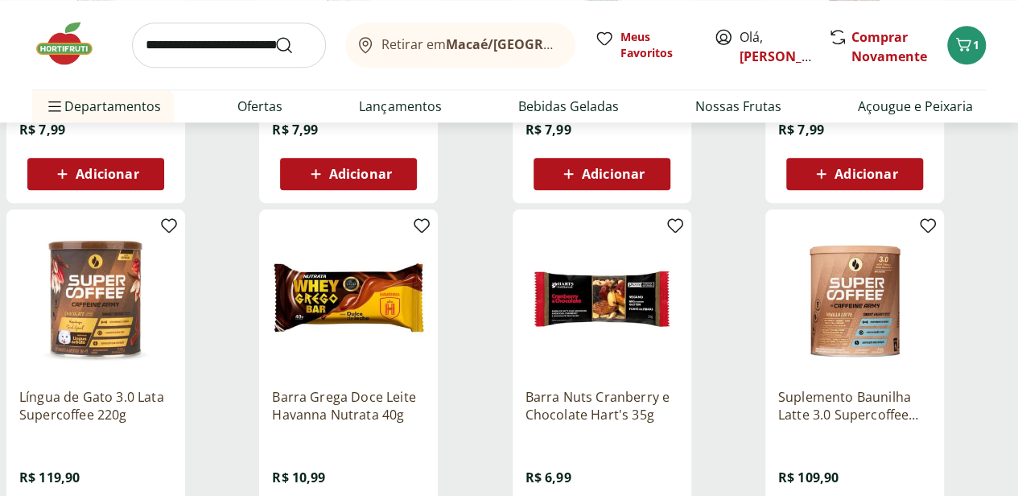
scroll to position [1046, 0]
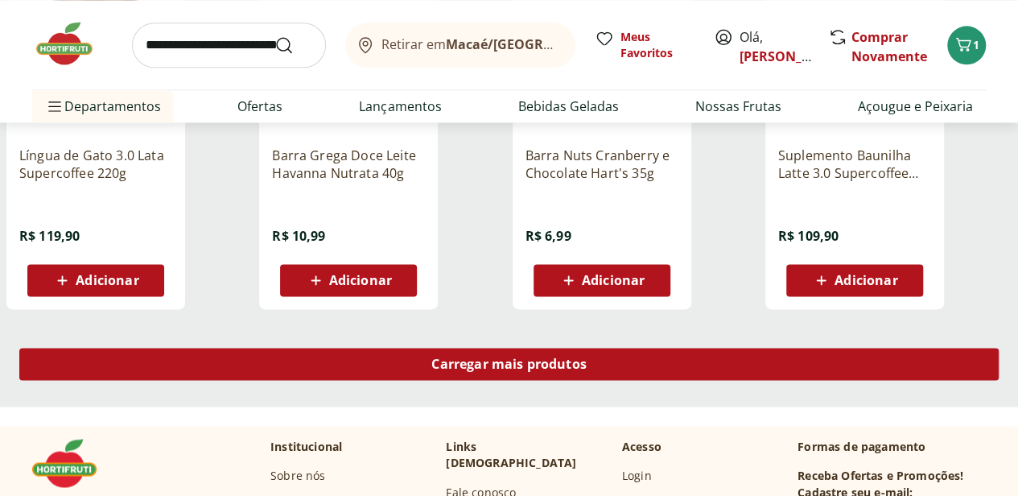
click at [586, 357] on span "Carregar mais produtos" at bounding box center [508, 363] width 155 height 13
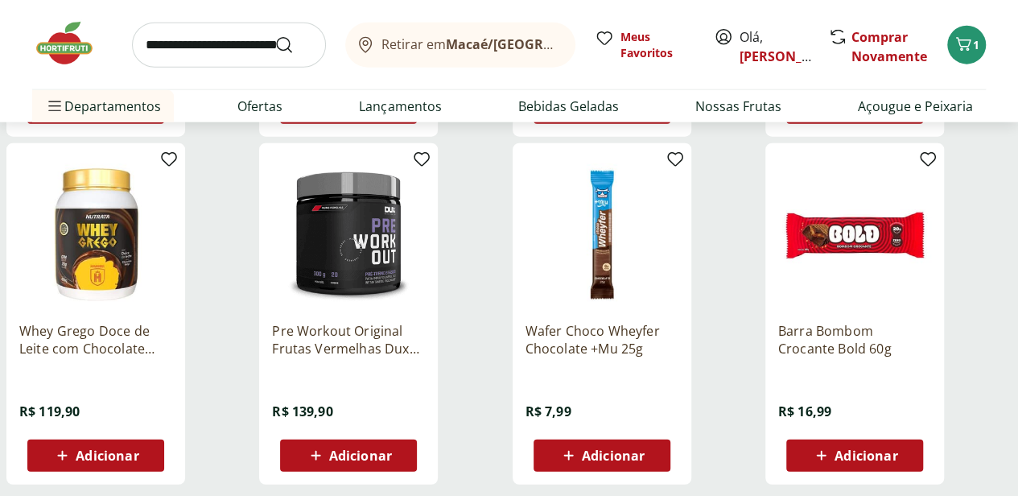
scroll to position [2011, 0]
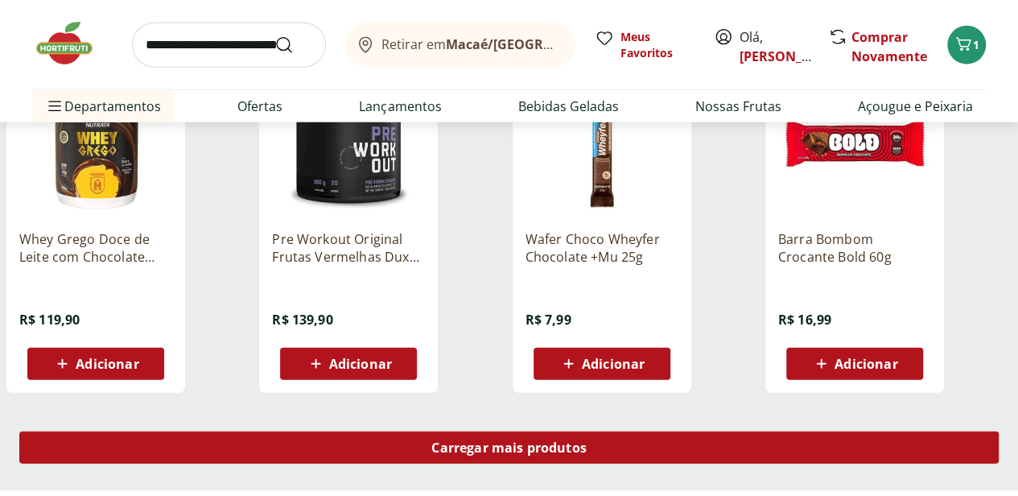
click at [586, 441] on span "Carregar mais produtos" at bounding box center [508, 447] width 155 height 13
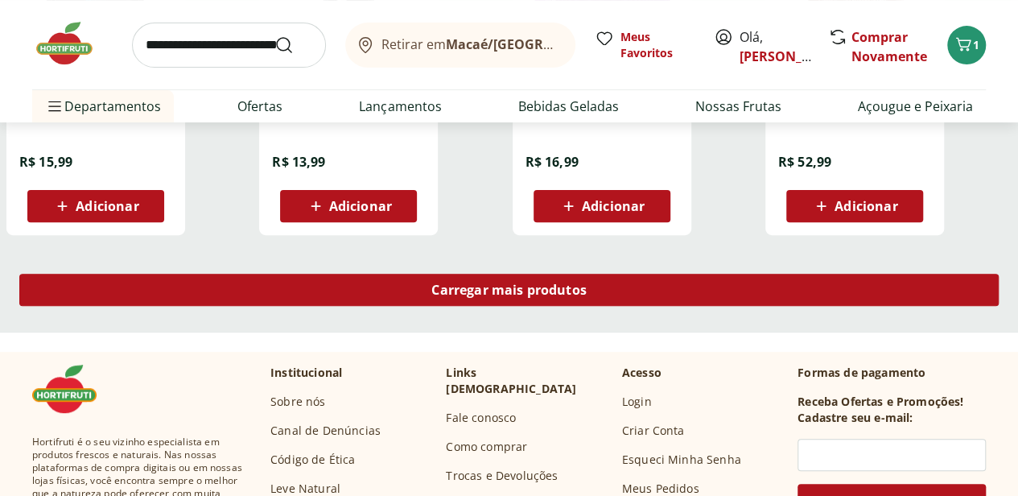
click at [586, 283] on span "Carregar mais produtos" at bounding box center [508, 289] width 155 height 13
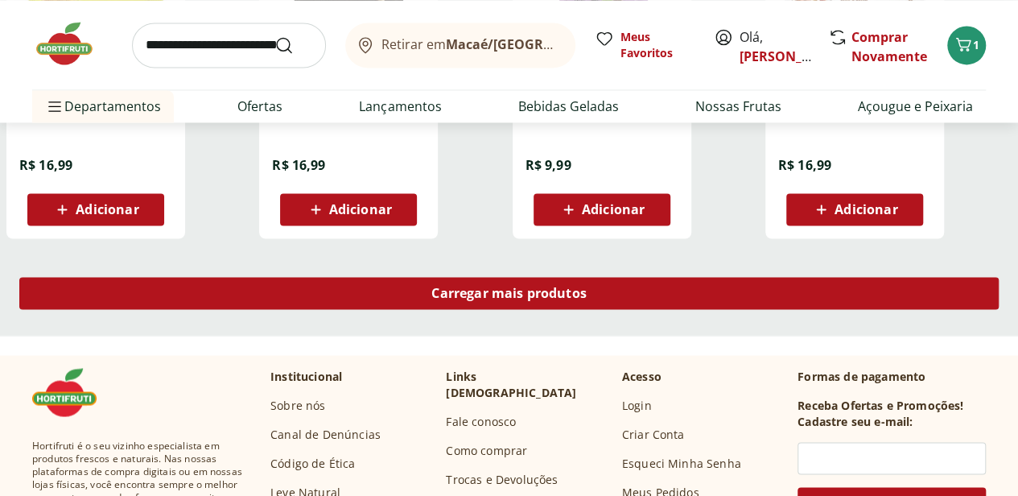
click at [686, 277] on div "Carregar mais produtos" at bounding box center [508, 293] width 979 height 32
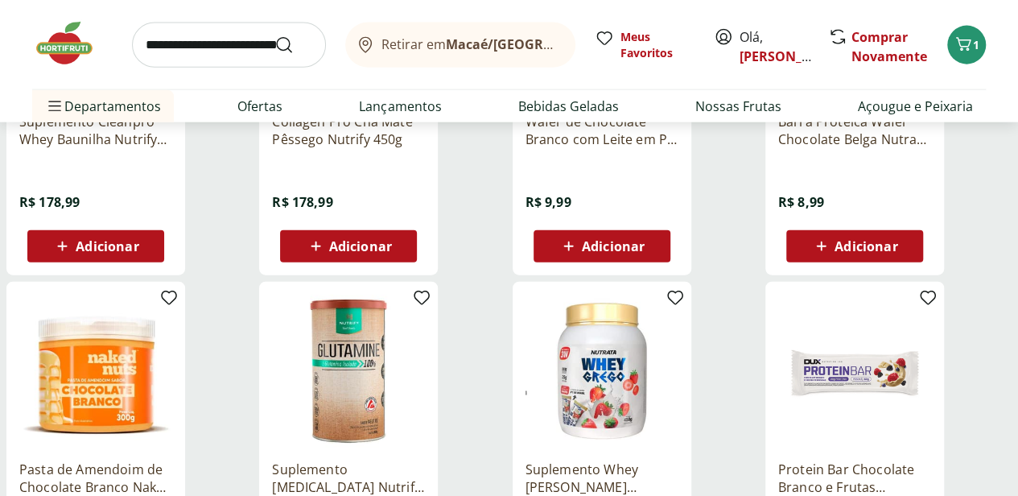
scroll to position [5068, 0]
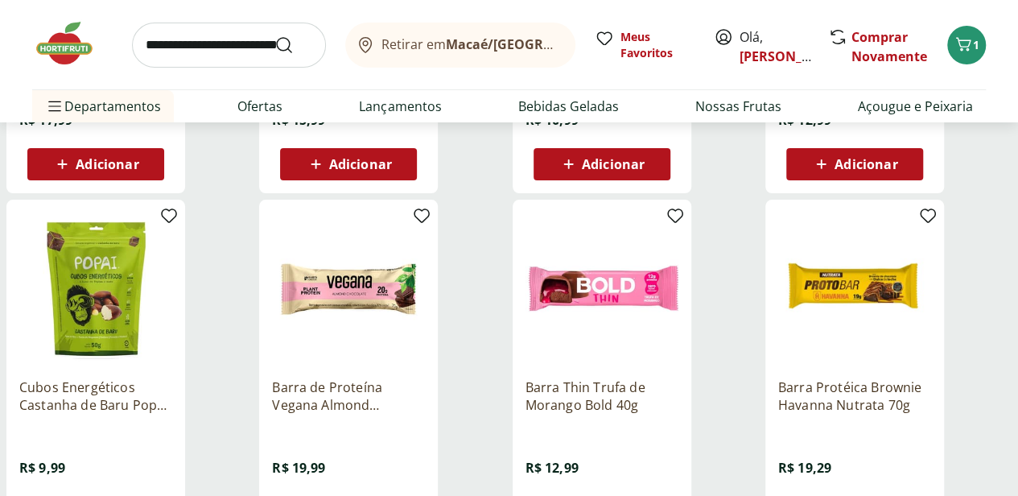
scroll to position [5953, 0]
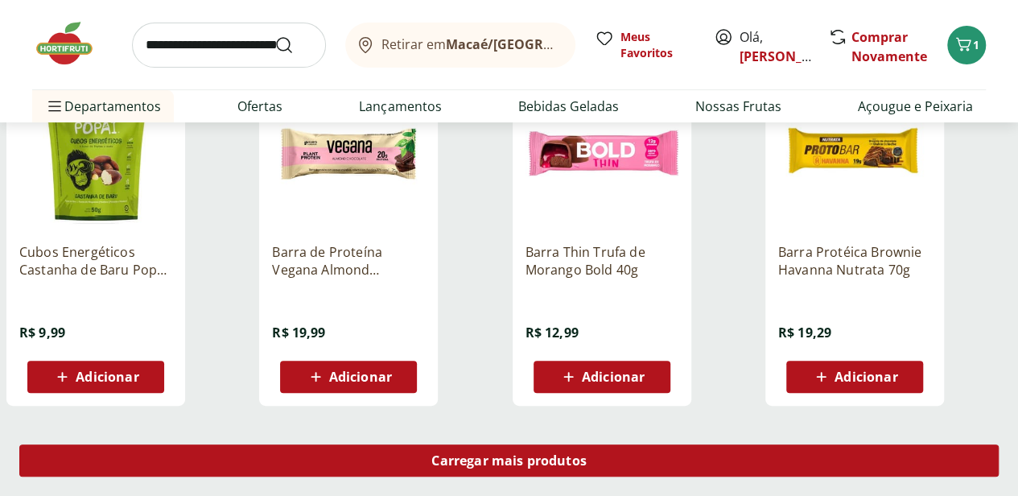
click at [586, 454] on span "Carregar mais produtos" at bounding box center [508, 460] width 155 height 13
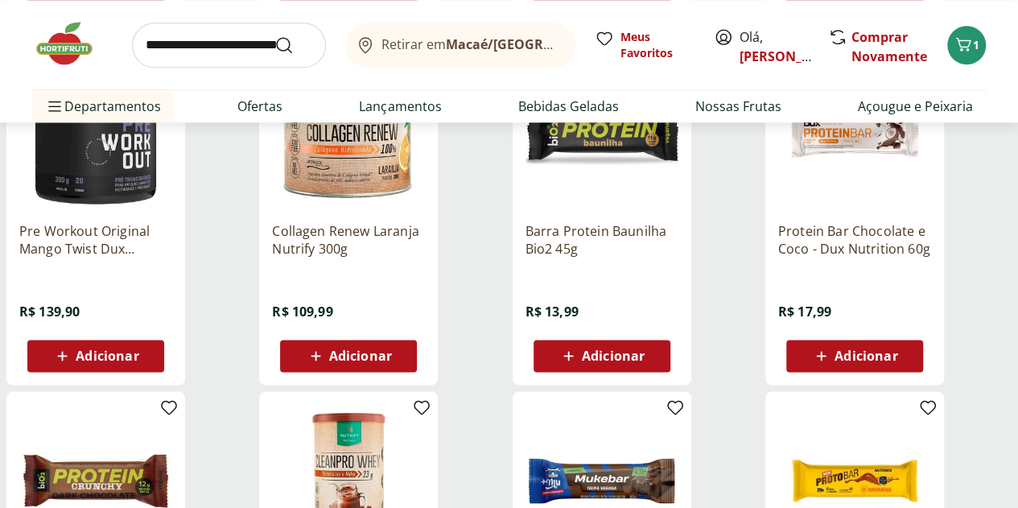
scroll to position [6677, 0]
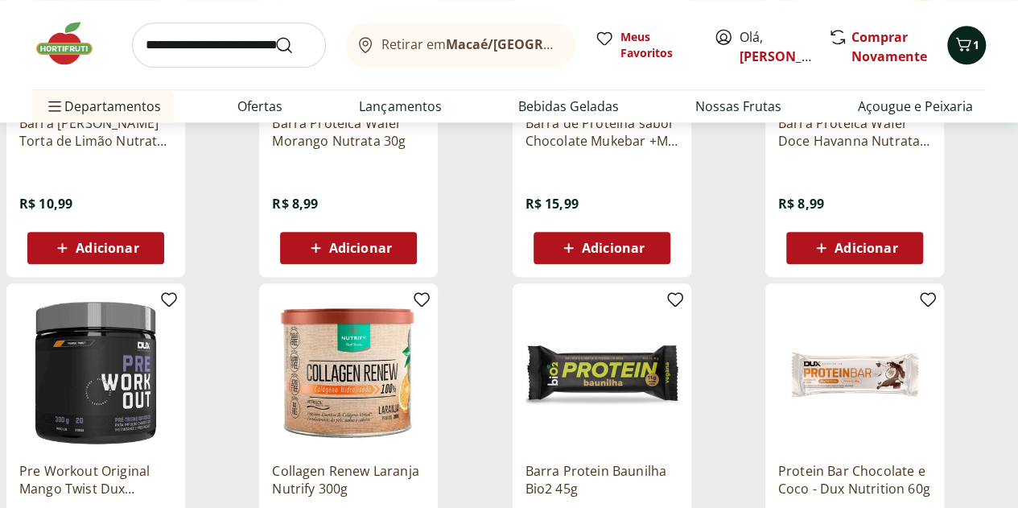
click at [963, 46] on icon "Carrinho" at bounding box center [963, 44] width 15 height 14
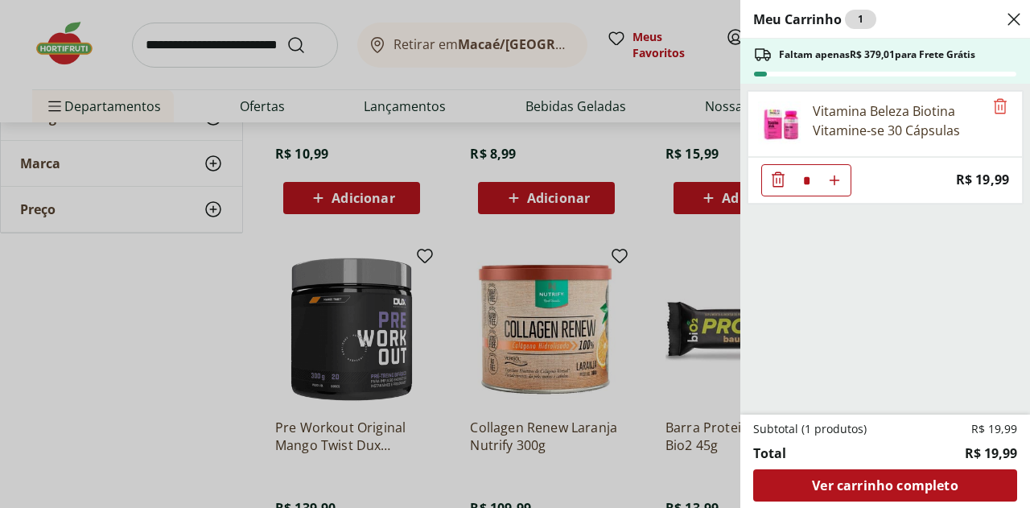
click at [822, 117] on div "Vitamina Beleza Biotina Vitamine-se 30 Cápsulas" at bounding box center [898, 120] width 171 height 39
click at [124, 216] on div "Meu Carrinho 1 Faltam apenas R$ 379,01 para Frete Grátis Vitamina Beleza Biotin…" at bounding box center [515, 254] width 1030 height 508
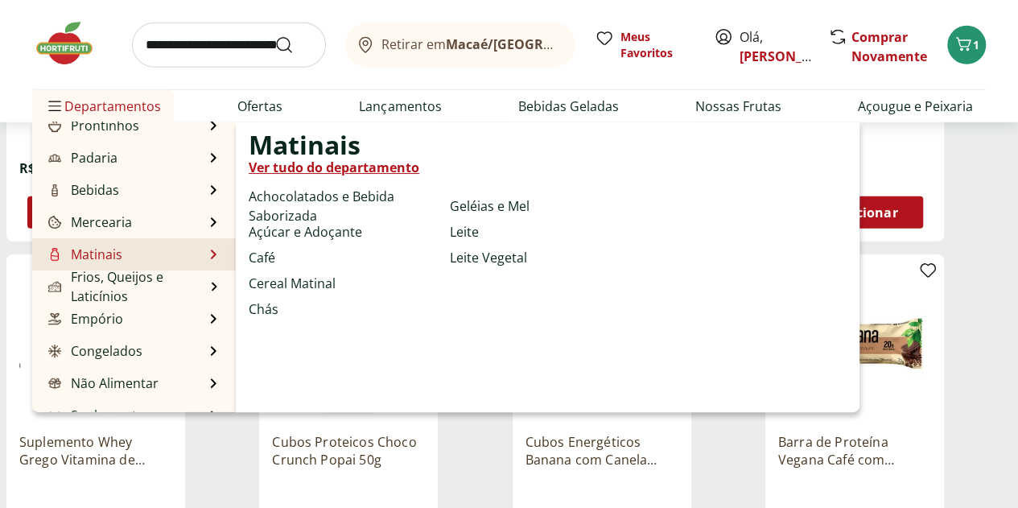
scroll to position [161, 0]
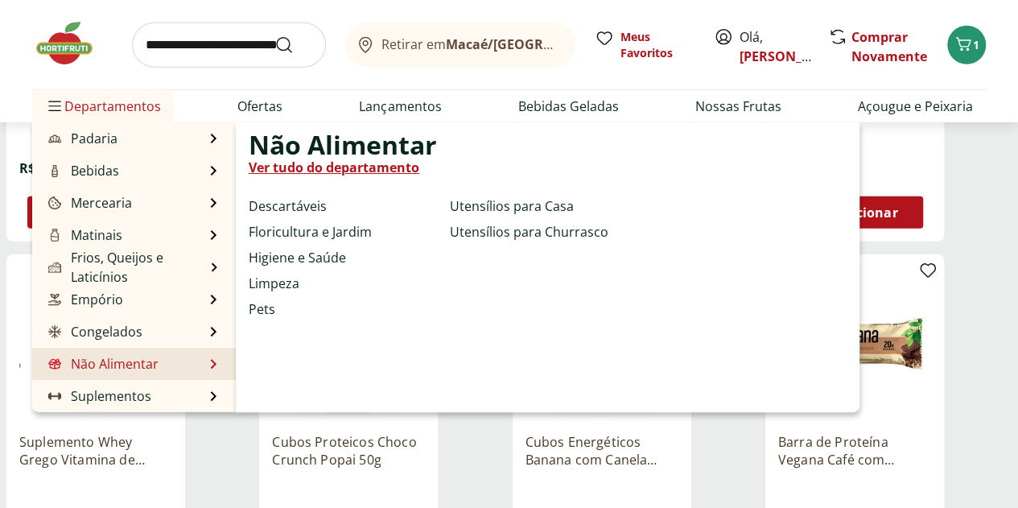
click at [156, 364] on link "Não Alimentar" at bounding box center [101, 363] width 113 height 19
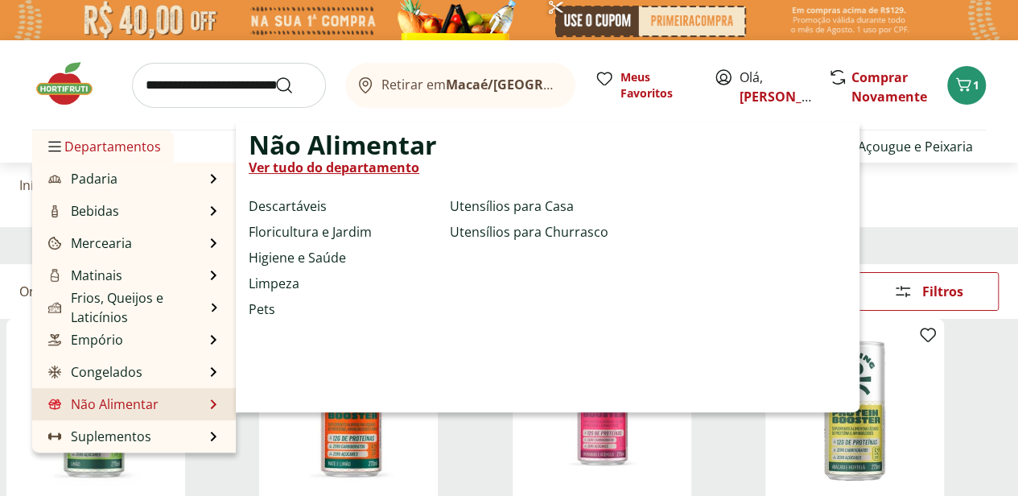
select select "**********"
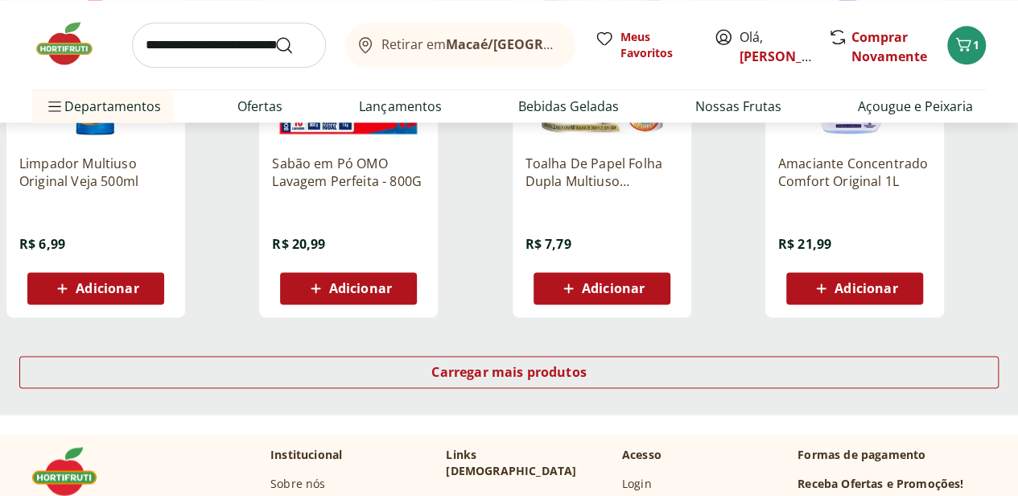
scroll to position [1046, 0]
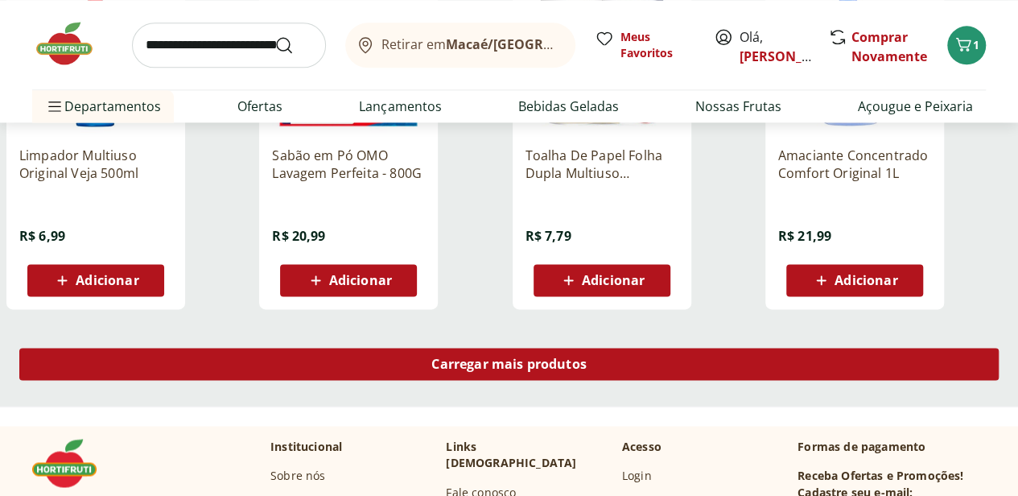
click at [631, 348] on div "Carregar mais produtos" at bounding box center [508, 364] width 979 height 32
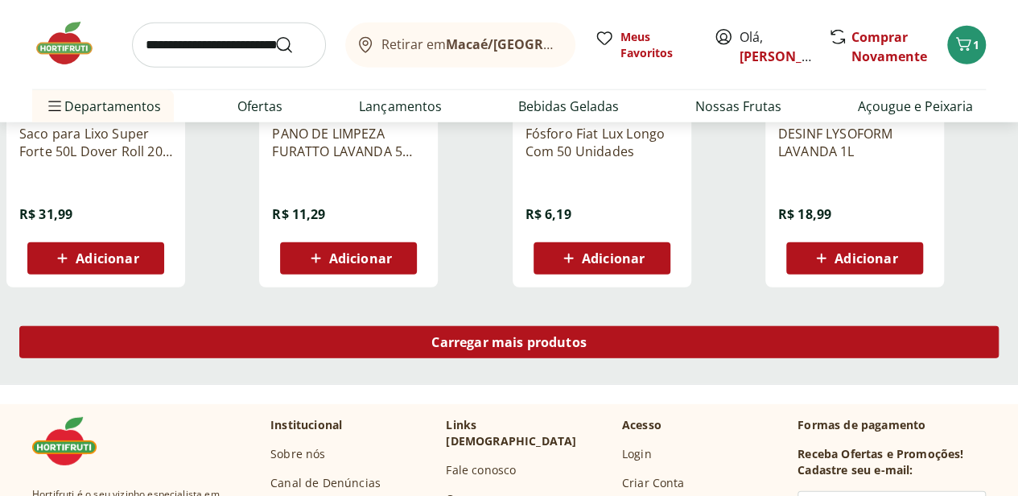
scroll to position [2092, 0]
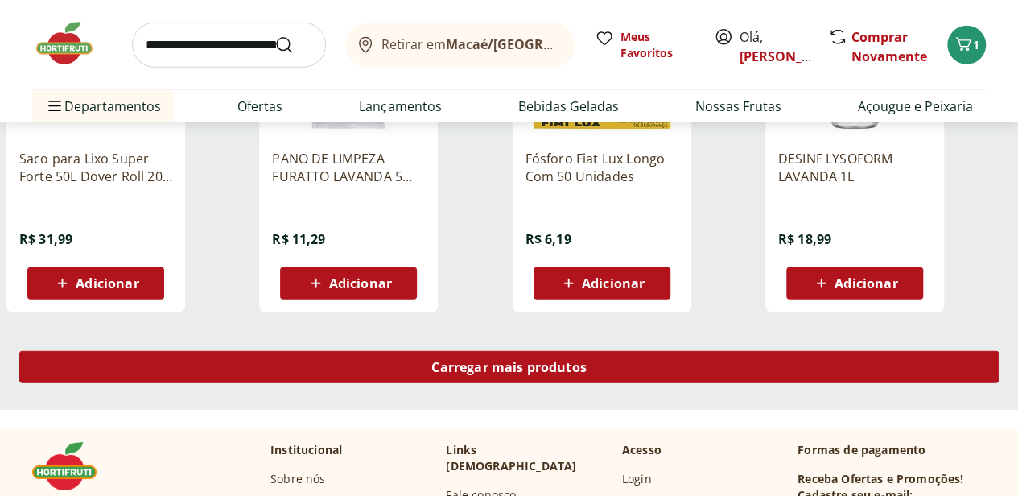
click at [659, 351] on div "Carregar mais produtos" at bounding box center [508, 367] width 979 height 32
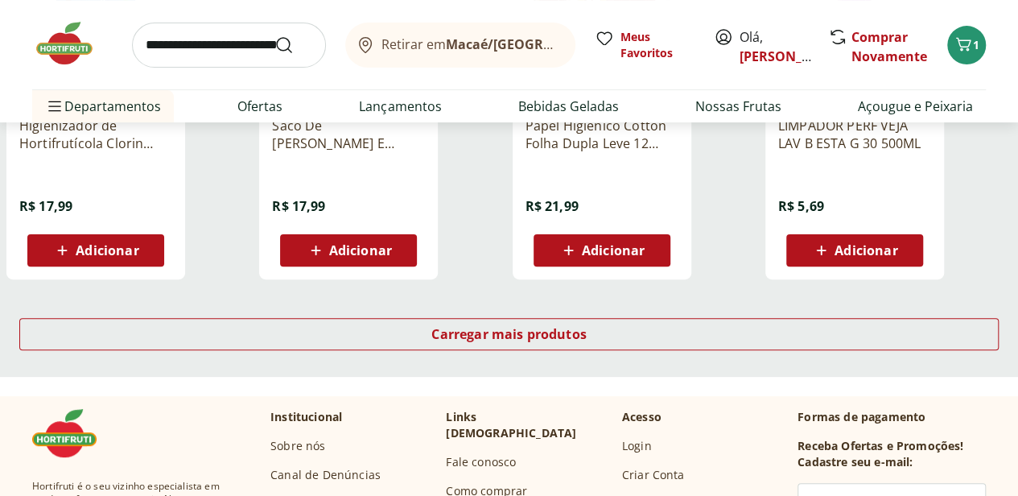
scroll to position [3298, 0]
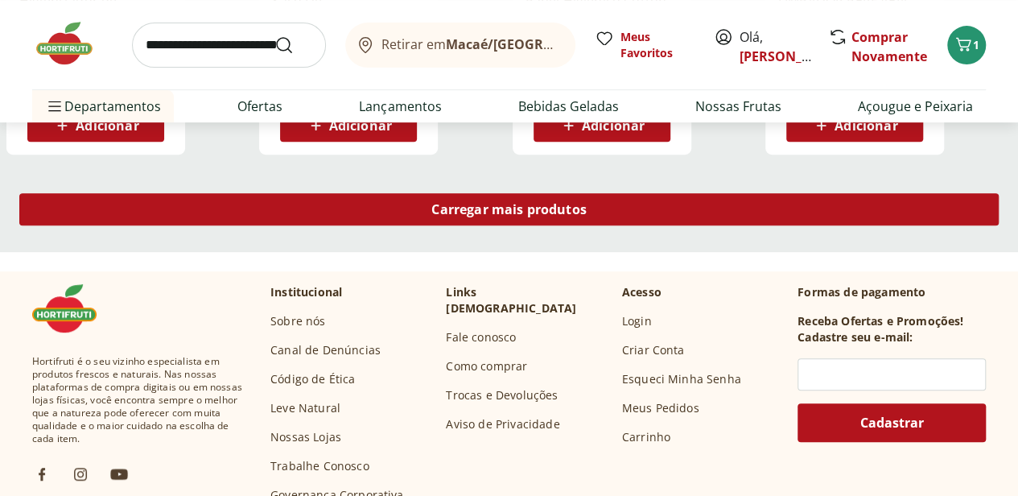
click at [586, 203] on span "Carregar mais produtos" at bounding box center [508, 209] width 155 height 13
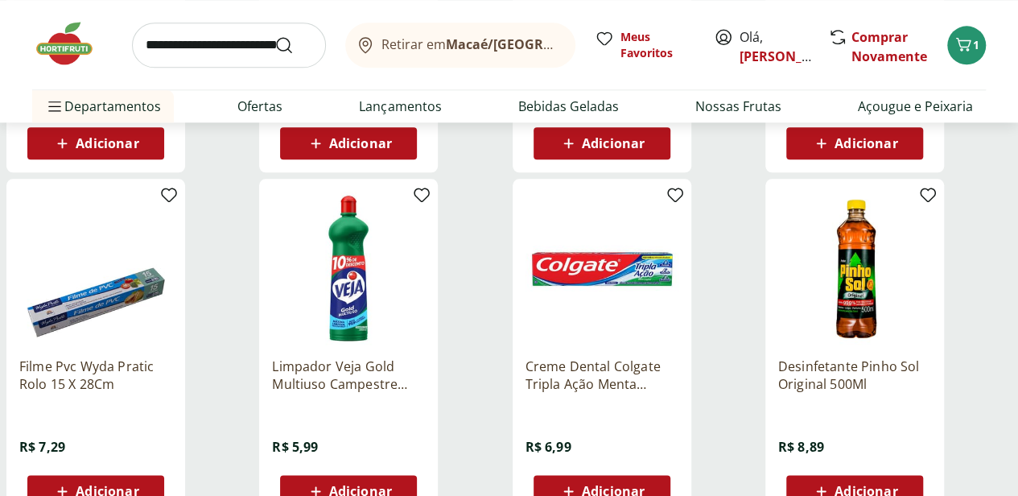
scroll to position [4103, 0]
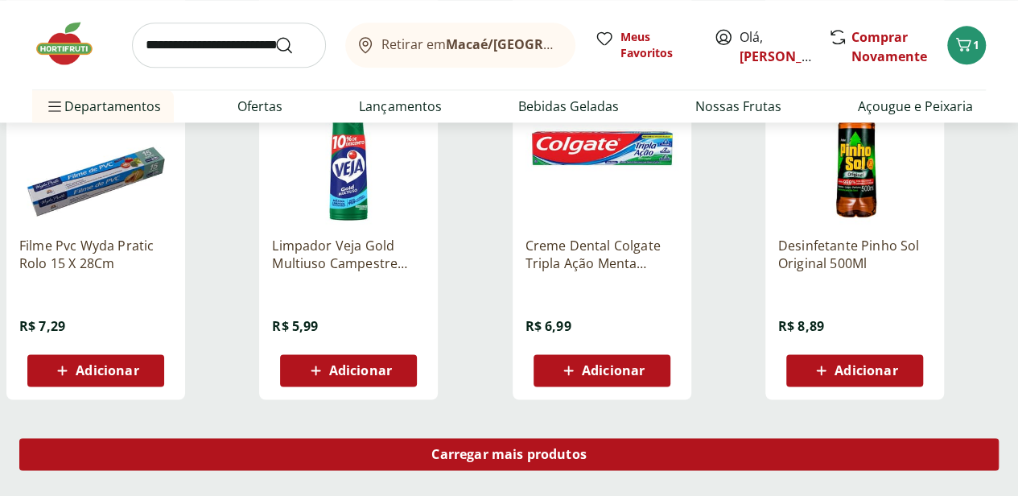
click at [586, 447] on span "Carregar mais produtos" at bounding box center [508, 453] width 155 height 13
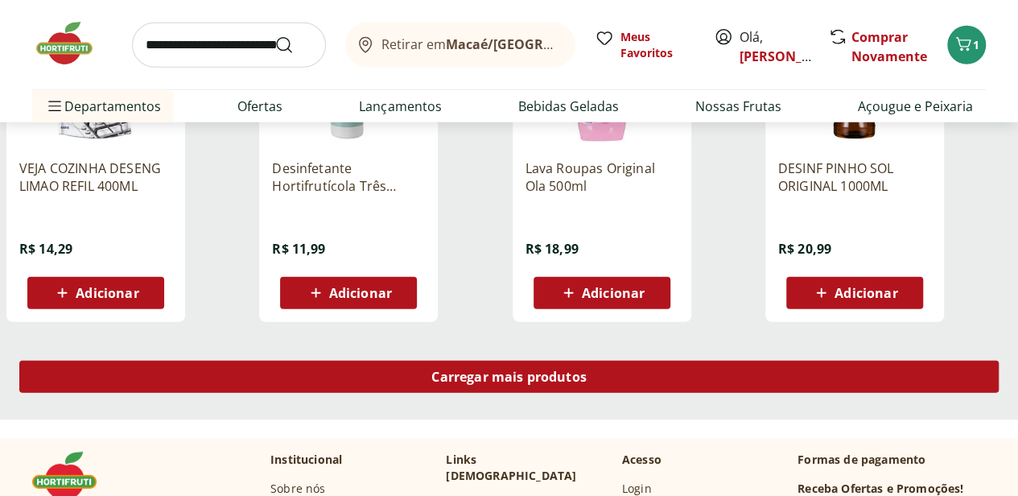
click at [626, 360] on div "Carregar mais produtos" at bounding box center [508, 376] width 979 height 32
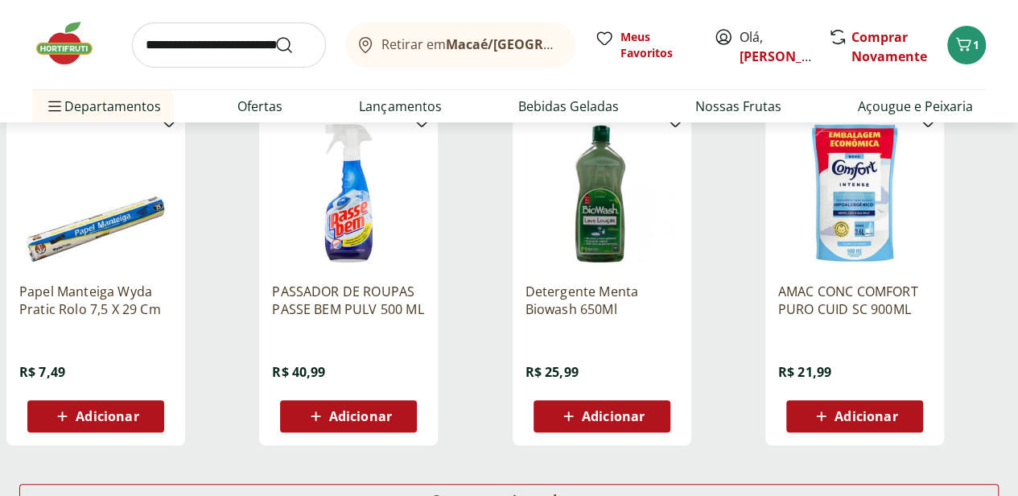
scroll to position [6194, 0]
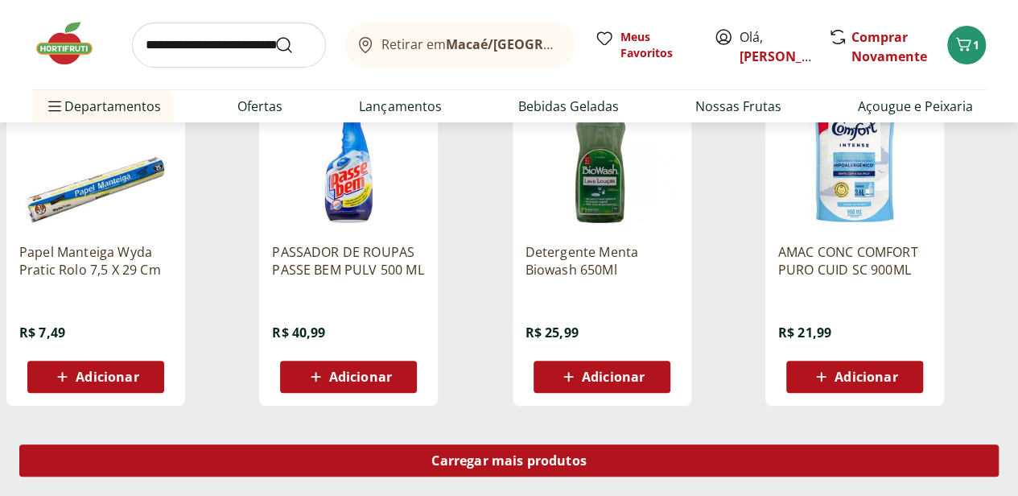
click at [586, 454] on span "Carregar mais produtos" at bounding box center [508, 460] width 155 height 13
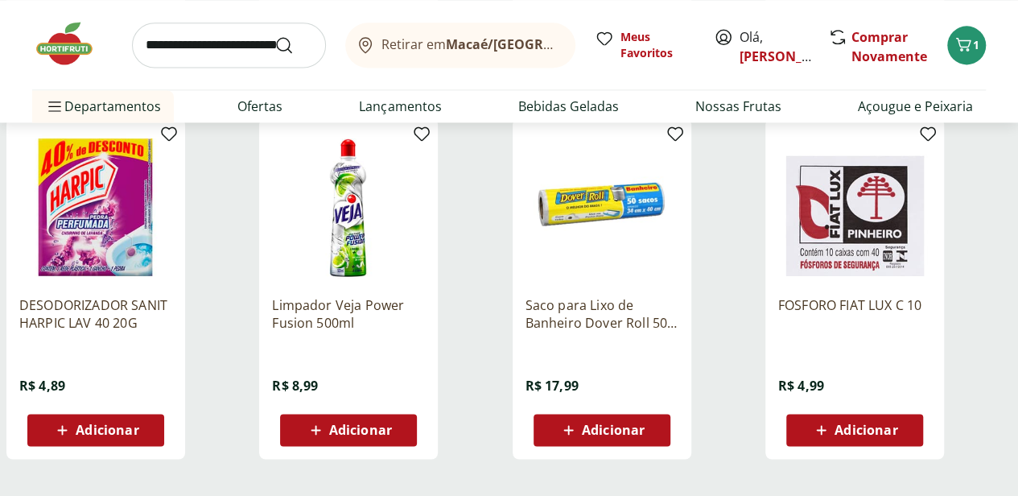
scroll to position [7321, 0]
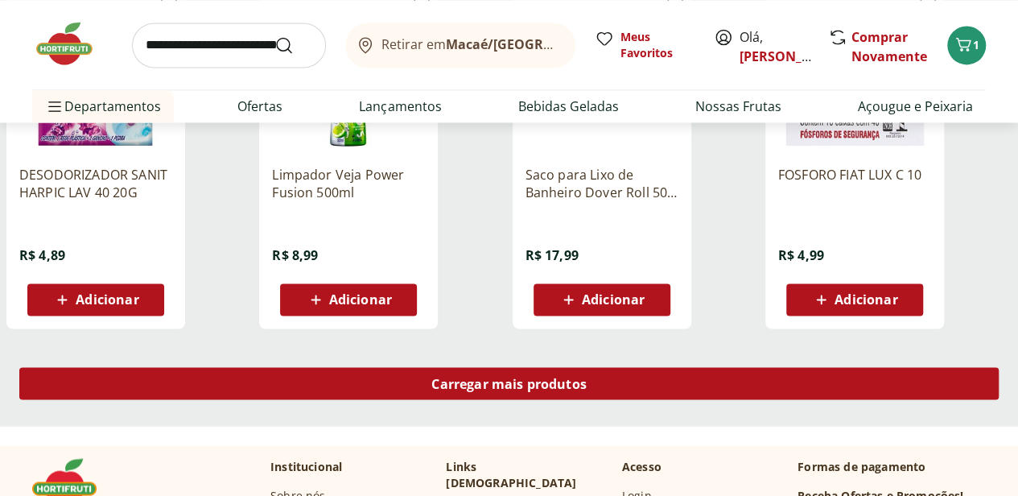
click at [644, 367] on div "Carregar mais produtos" at bounding box center [508, 383] width 979 height 32
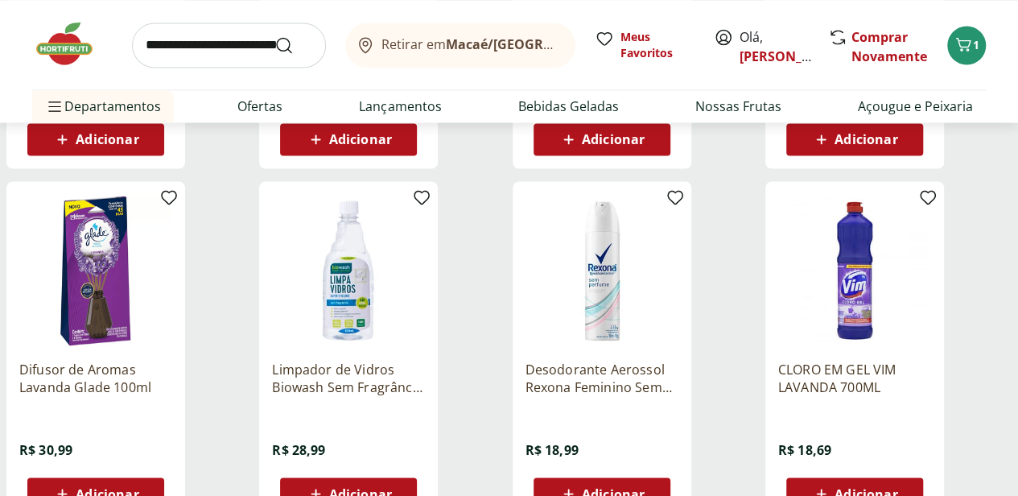
scroll to position [7481, 0]
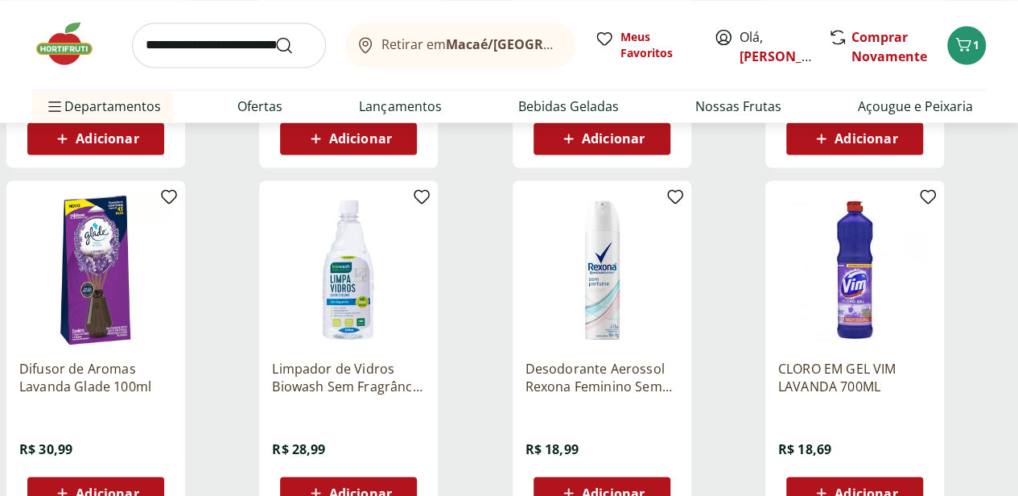
click at [241, 36] on input "search" at bounding box center [229, 45] width 194 height 45
type input "**********"
click at [274, 35] on button "Submit Search" at bounding box center [293, 44] width 39 height 19
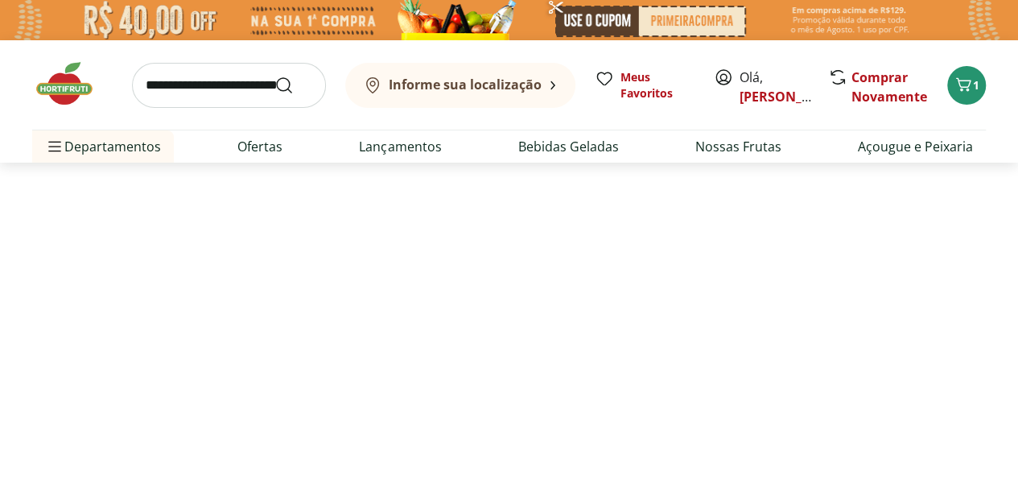
select select "**********"
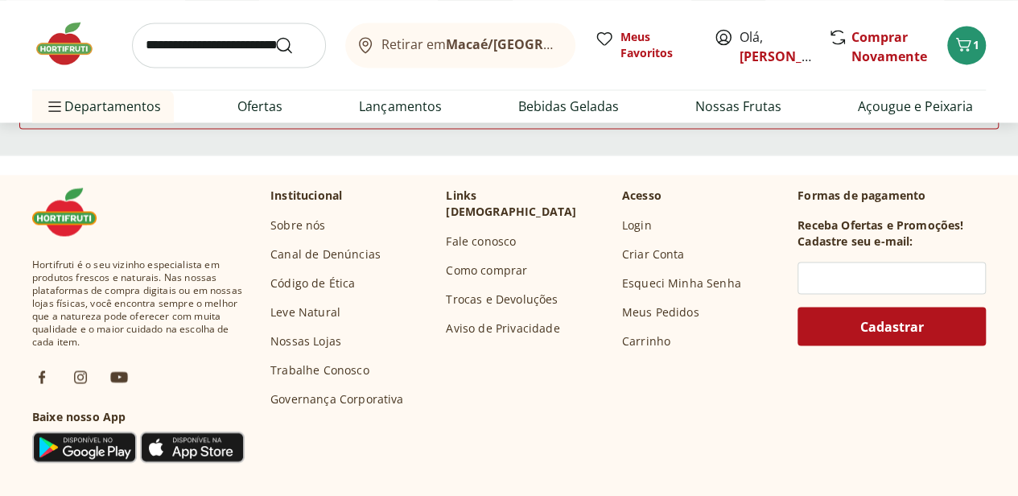
scroll to position [1368, 0]
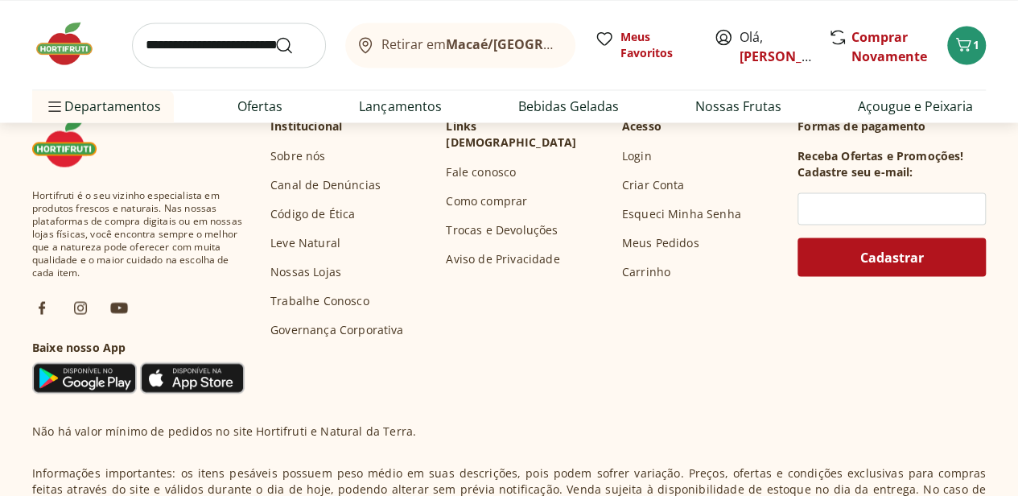
click at [208, 43] on input "search" at bounding box center [229, 45] width 194 height 45
type input "******"
click at [274, 35] on button "Submit Search" at bounding box center [293, 44] width 39 height 19
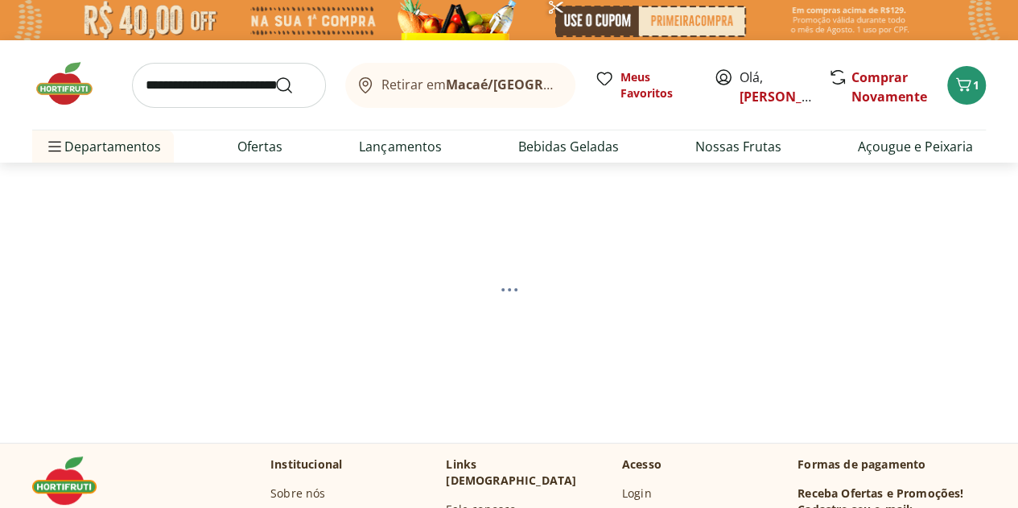
select select "**********"
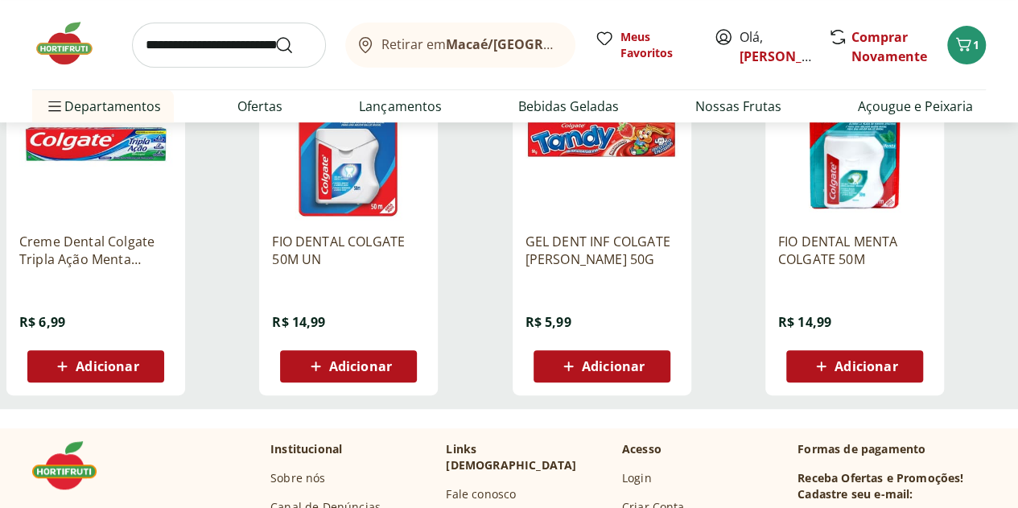
scroll to position [241, 0]
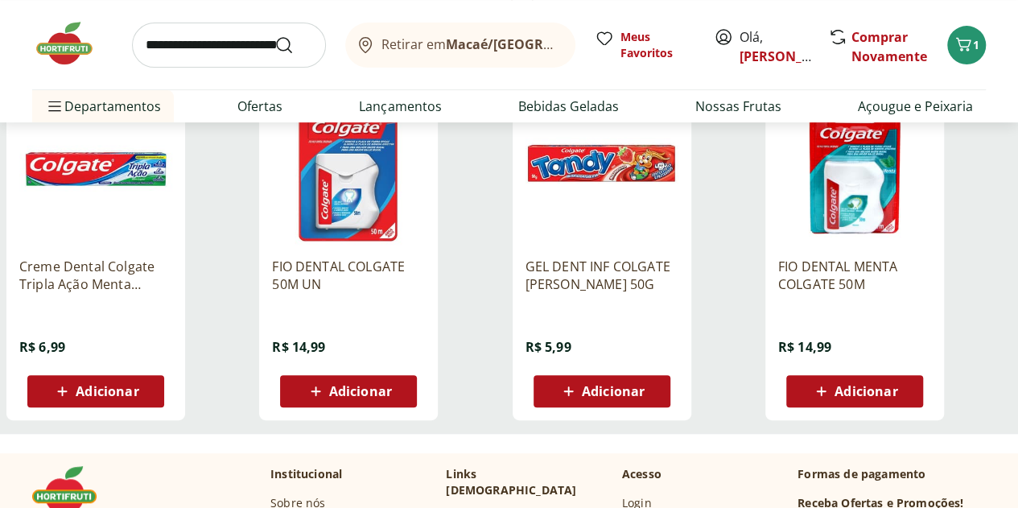
click at [138, 397] on span "Adicionar" at bounding box center [107, 391] width 63 height 13
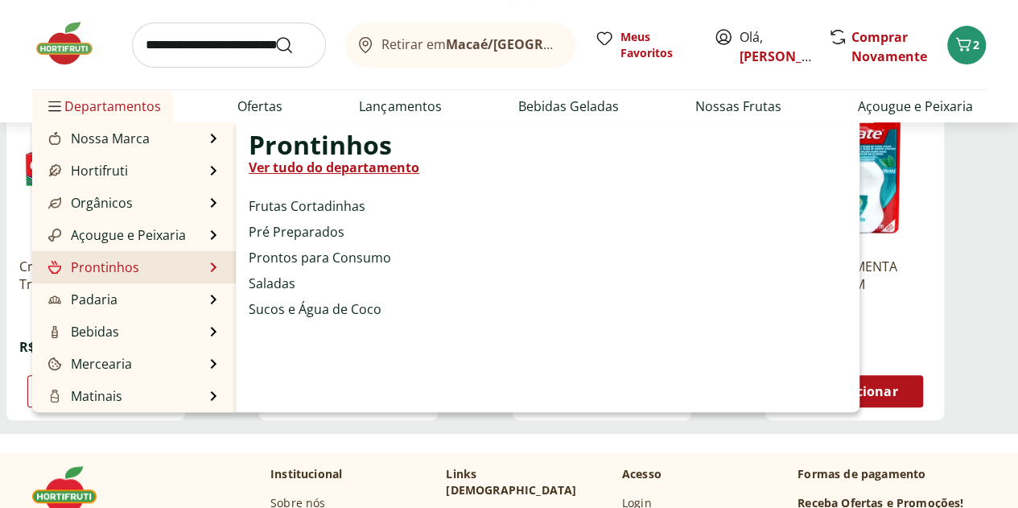
click at [182, 265] on li "Prontinhos Prontinhos Ver tudo do departamento Frutas Cortadinhas Pré Preparado…" at bounding box center [134, 267] width 204 height 32
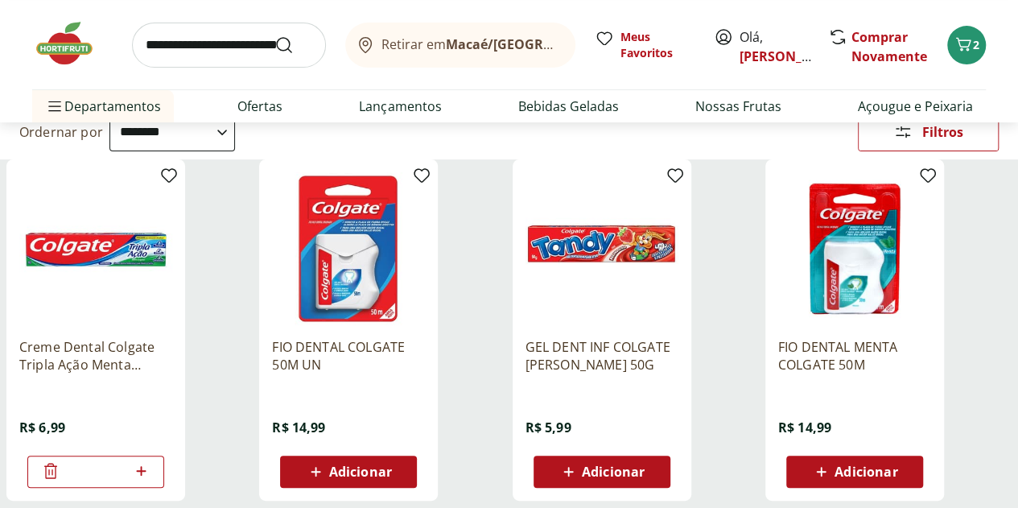
scroll to position [80, 0]
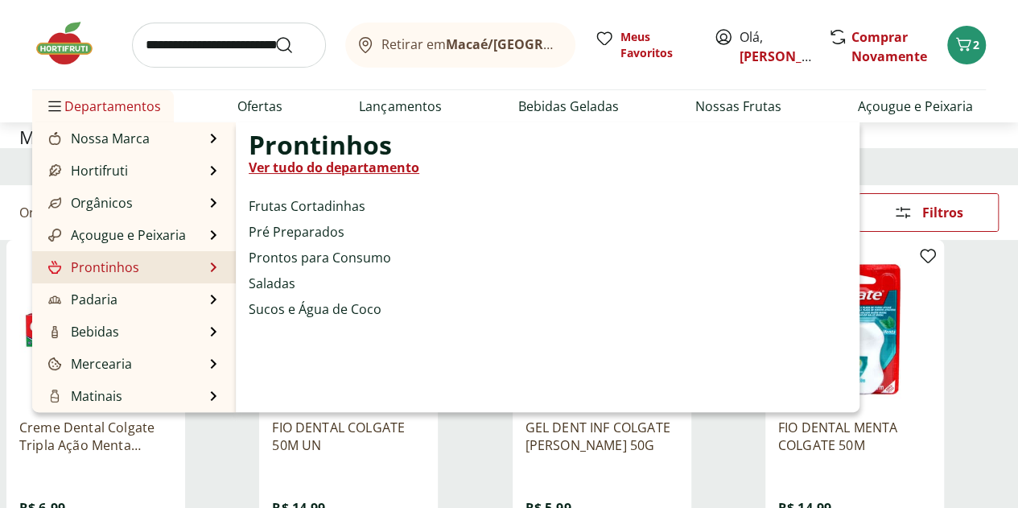
click at [101, 262] on link "Prontinhos" at bounding box center [92, 266] width 94 height 19
select select "**********"
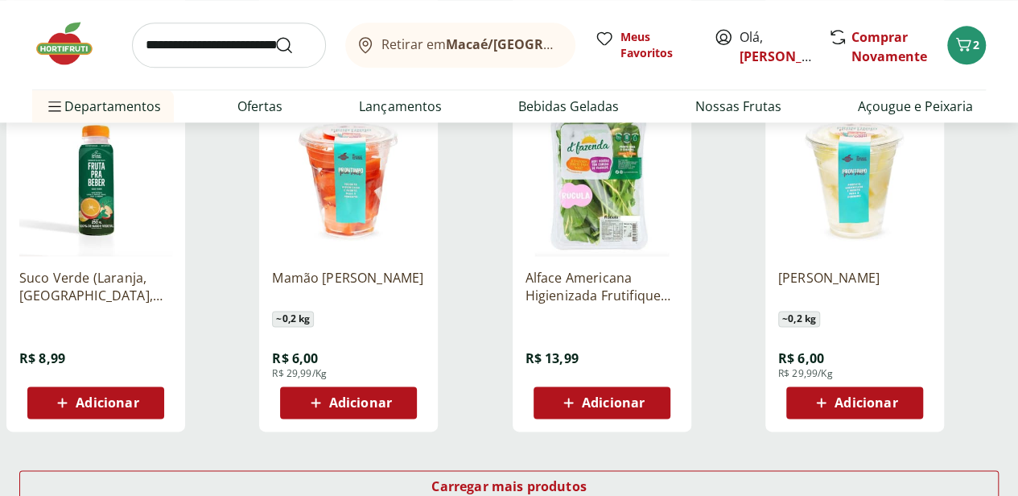
scroll to position [1046, 0]
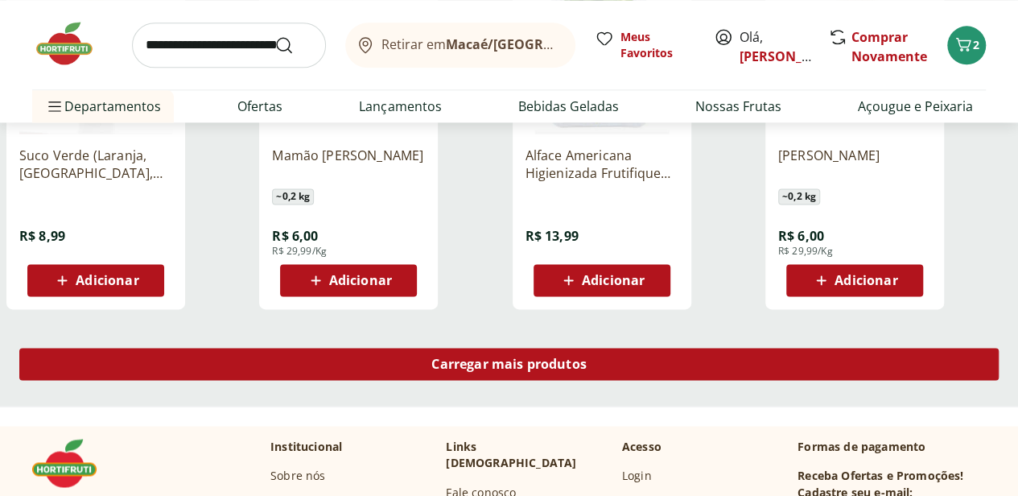
click at [586, 357] on span "Carregar mais produtos" at bounding box center [508, 363] width 155 height 13
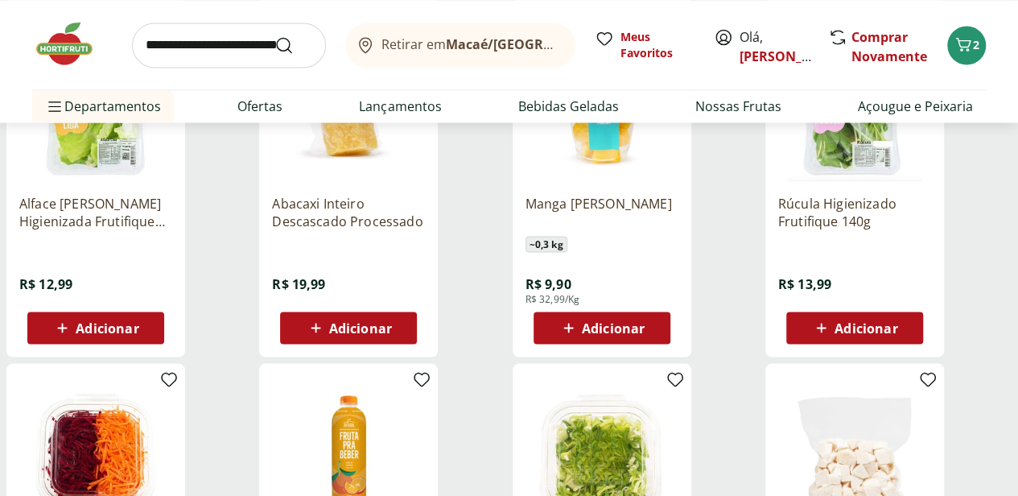
scroll to position [1528, 0]
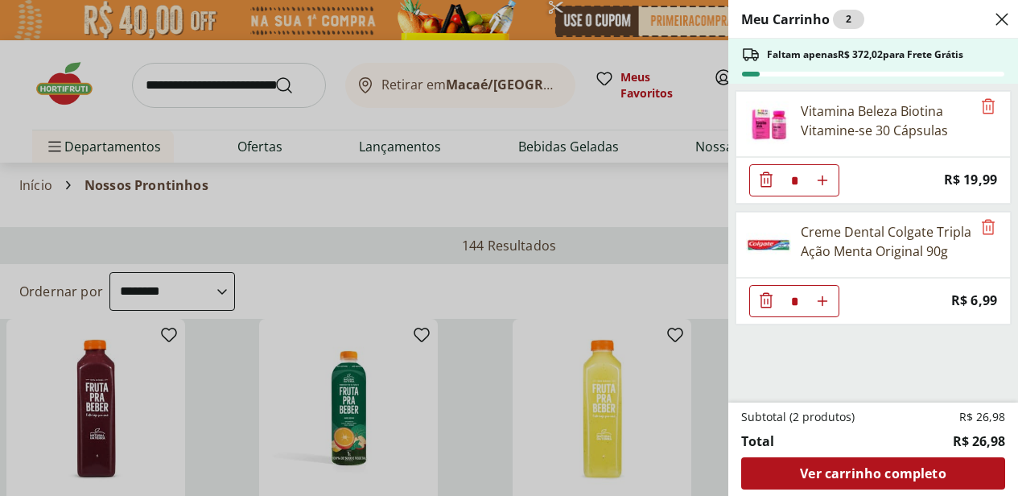
select select "**********"
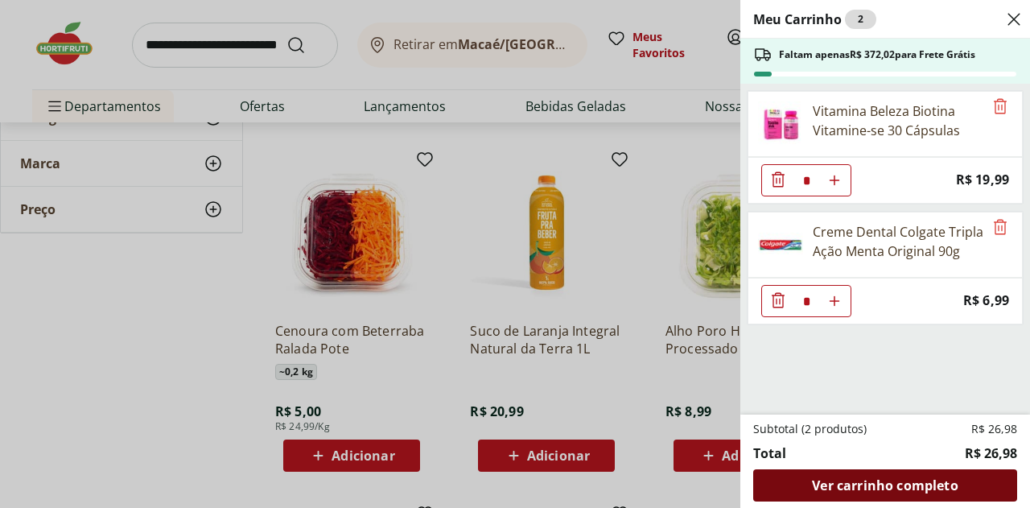
click at [870, 482] on span "Ver carrinho completo" at bounding box center [885, 485] width 146 height 13
